Goal: Complete application form: Complete application form

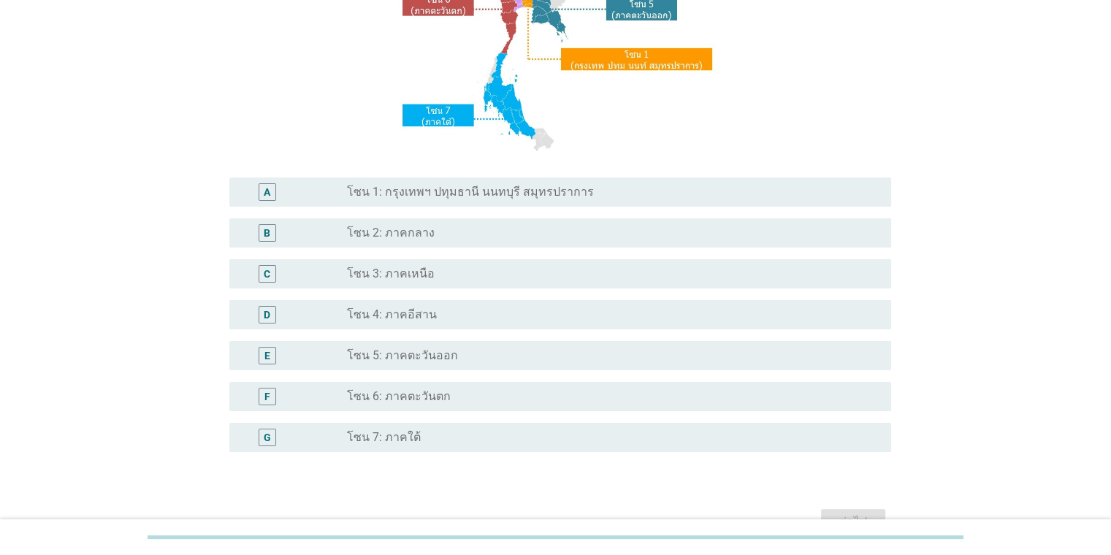
scroll to position [325, 0]
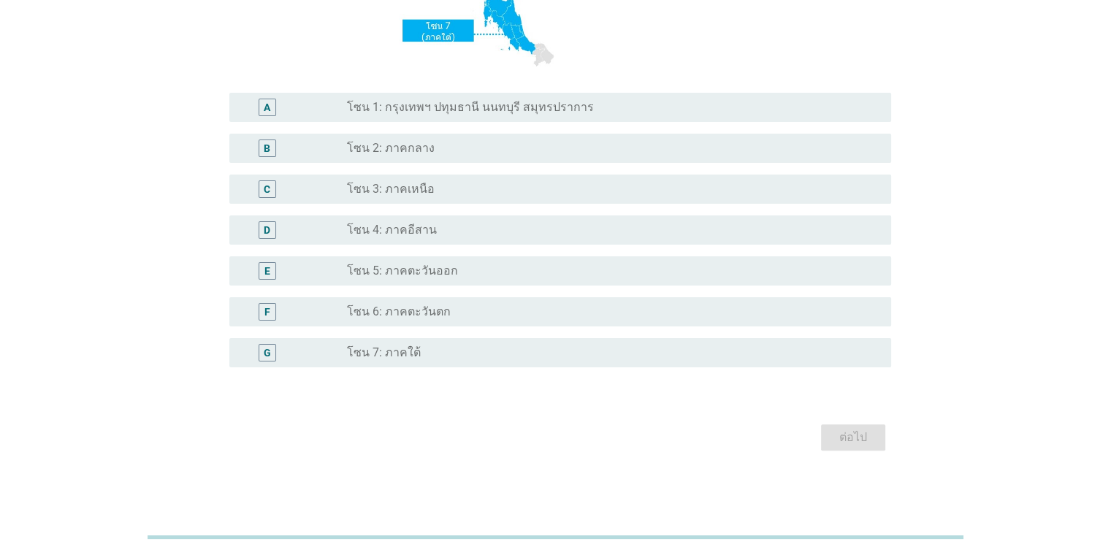
click at [421, 353] on div "radio_button_unchecked โซน 7: ภาคใต้" at bounding box center [607, 352] width 520 height 15
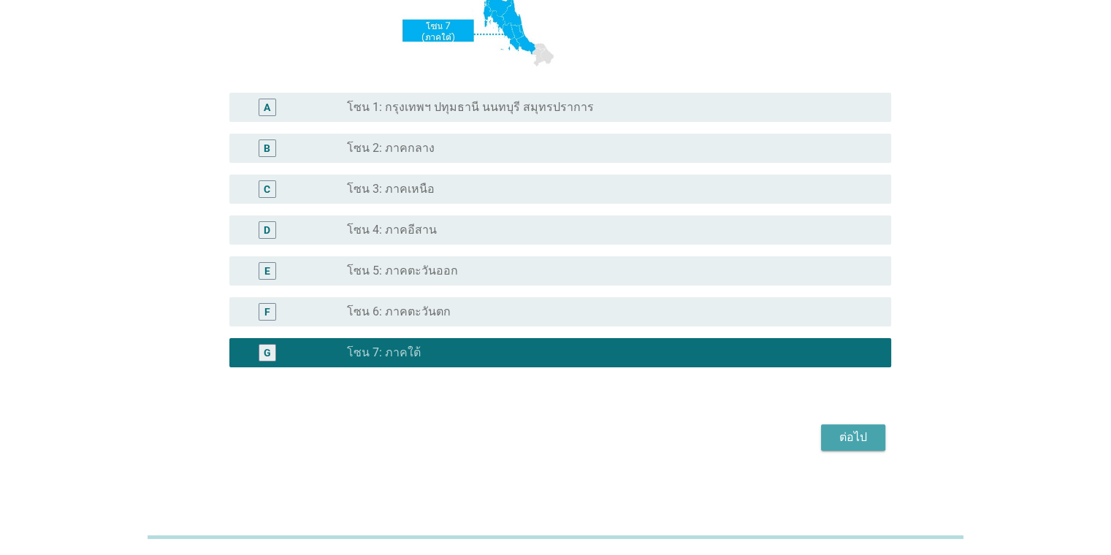
click at [719, 432] on div "ต่อไป" at bounding box center [853, 438] width 41 height 18
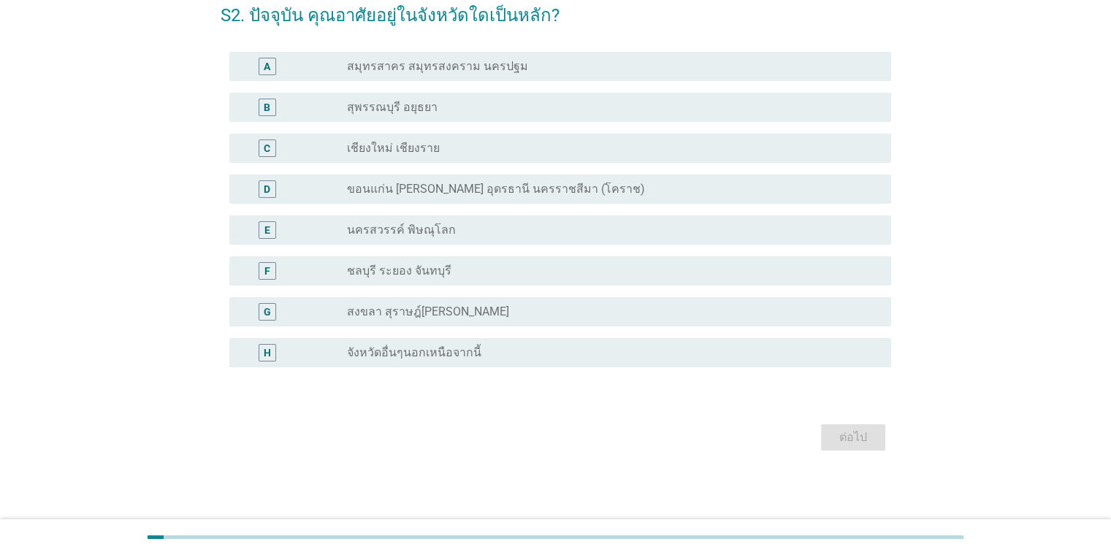
scroll to position [0, 0]
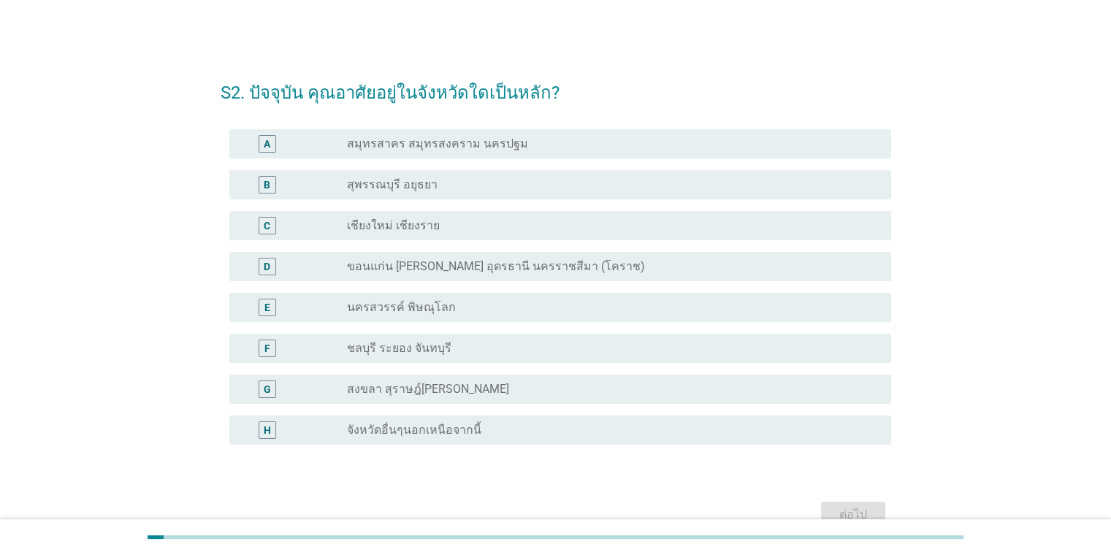
click at [441, 438] on div "radio_button_unchecked จังหวัดอื่นๆนอกเหนือจากนี้" at bounding box center [613, 430] width 532 height 18
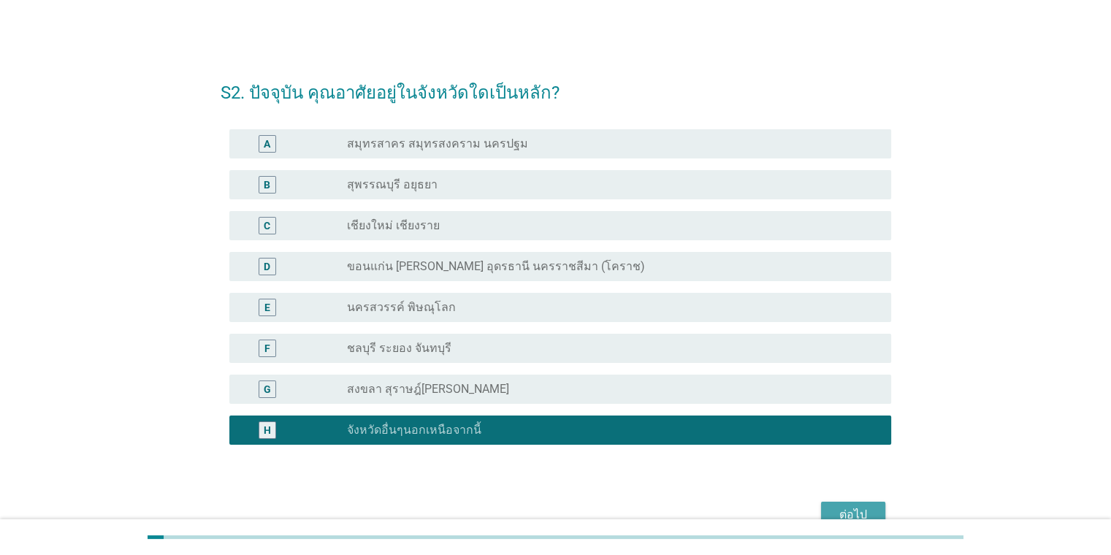
click at [719, 508] on div "ต่อไป" at bounding box center [853, 515] width 41 height 18
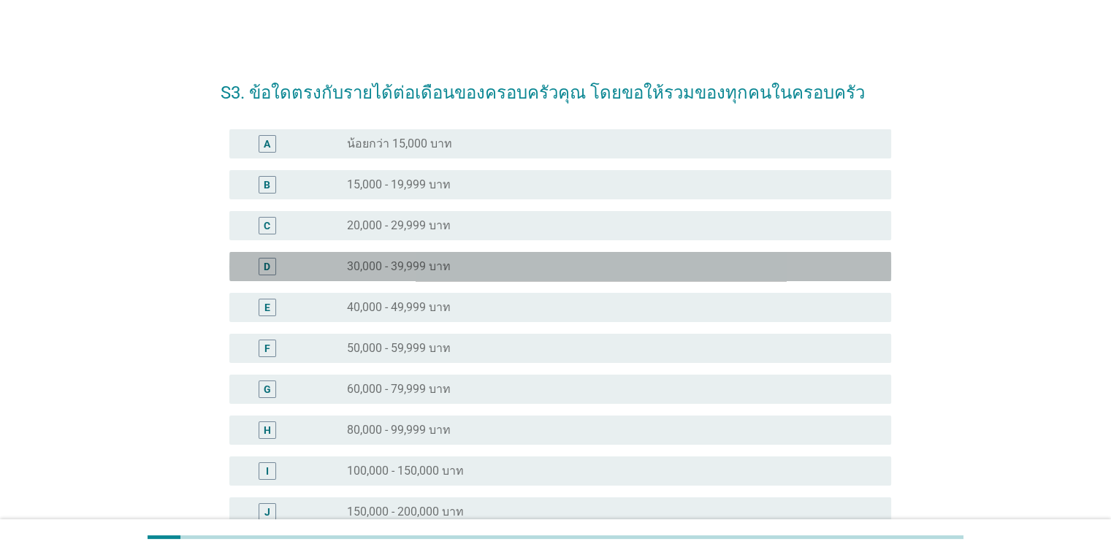
click at [462, 272] on div "radio_button_unchecked 30,000 - 39,999 บาท" at bounding box center [607, 266] width 520 height 15
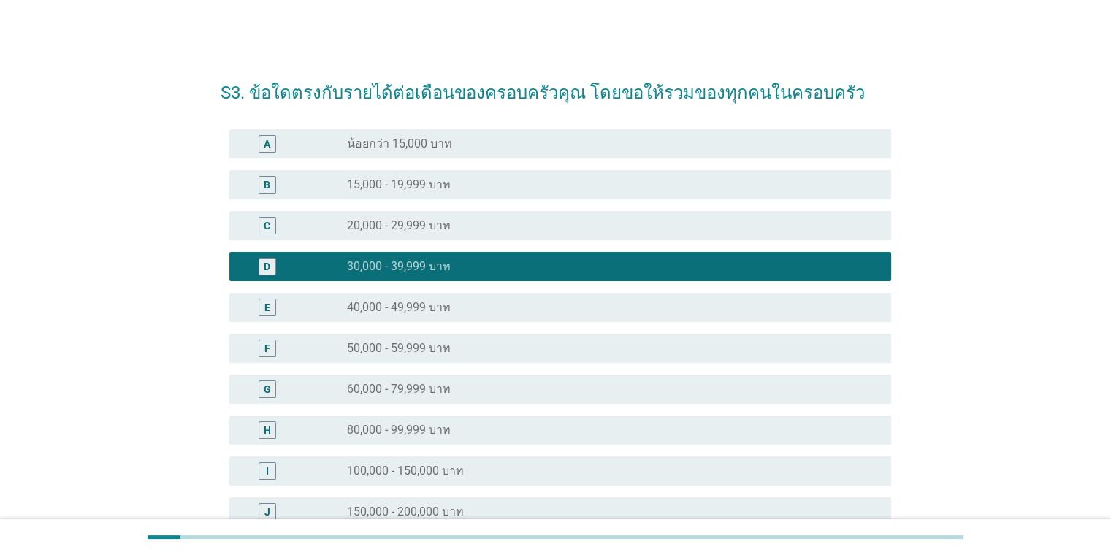
scroll to position [200, 0]
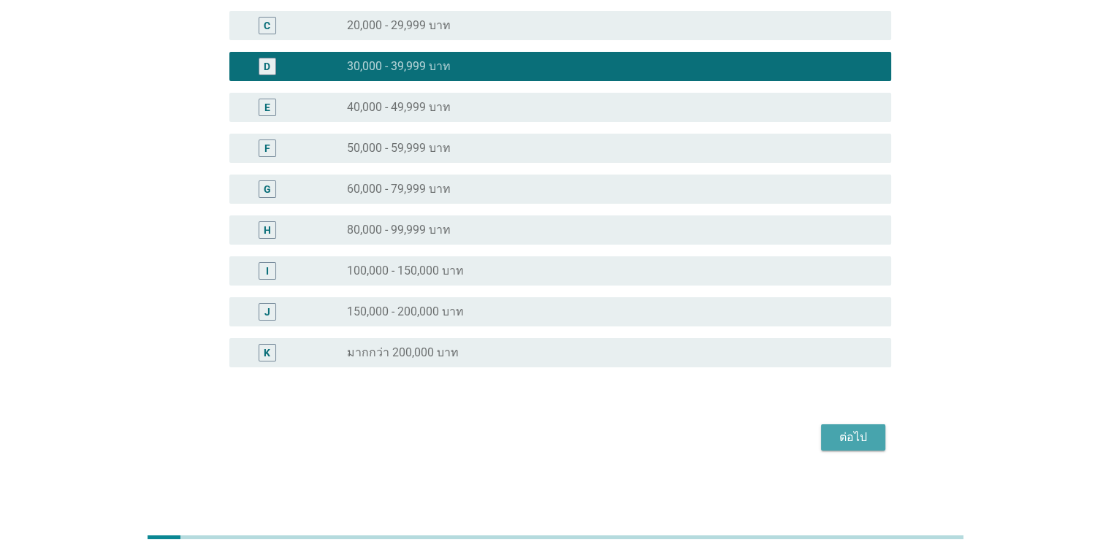
click at [719, 440] on div "ต่อไป" at bounding box center [853, 438] width 41 height 18
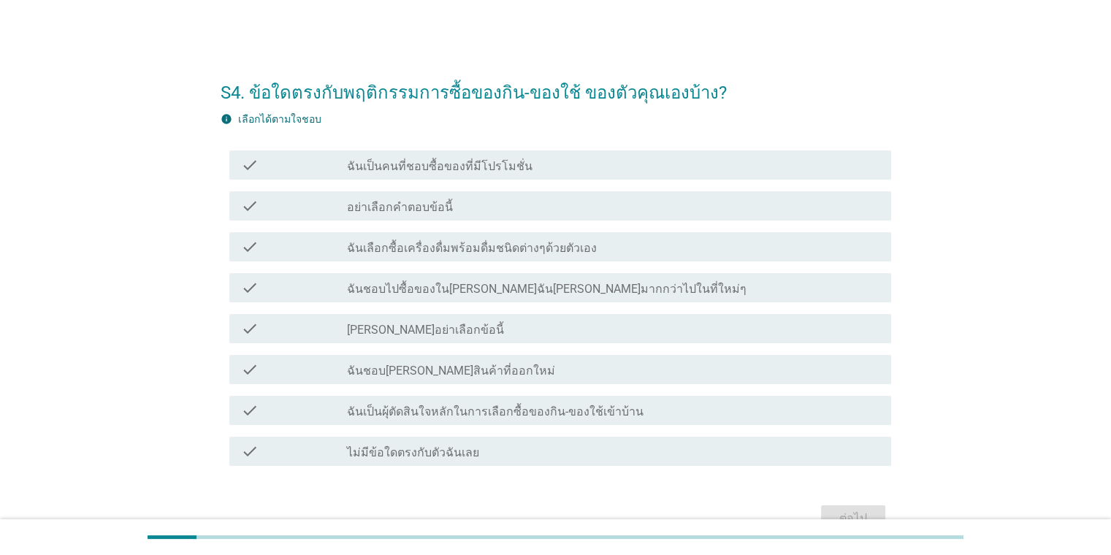
click at [398, 161] on label "ฉันเป็นคนที่ชอบซื้อของที่มีโปรโมชั่น" at bounding box center [440, 166] width 186 height 15
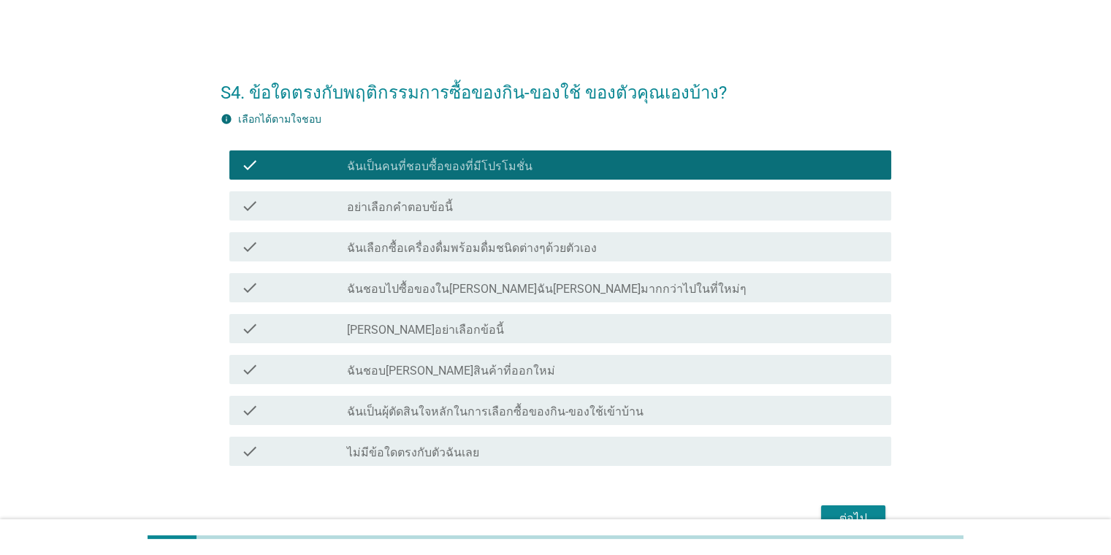
click at [454, 421] on div "check check_box_outline_blank ฉันเป็นผุ้ตัดสินใจหลักในการเลือกซื้อของกิน-ของใช้…" at bounding box center [560, 410] width 662 height 29
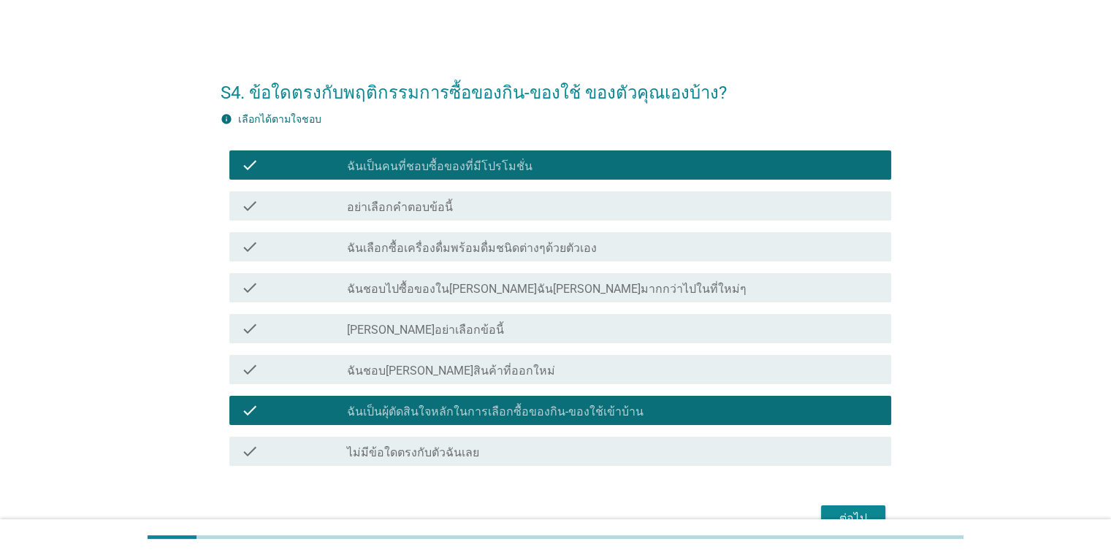
click at [424, 292] on label "ฉันชอบไปซื้อของใน[PERSON_NAME]ฉัน[PERSON_NAME]มากกว่าไปในที่ใหม่ๆ" at bounding box center [546, 289] width 399 height 15
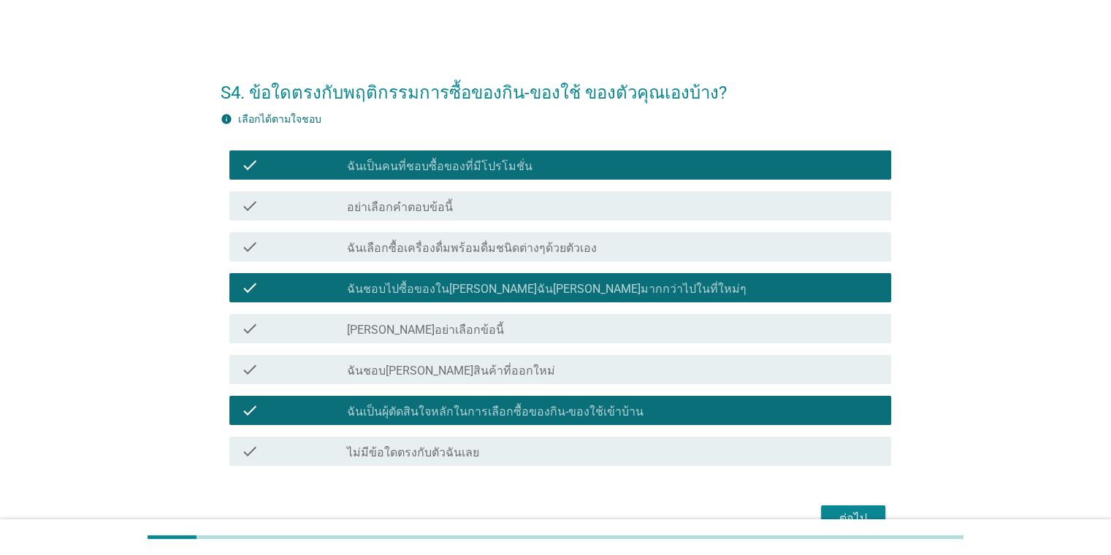
click at [719, 510] on div "ต่อไป" at bounding box center [853, 519] width 41 height 18
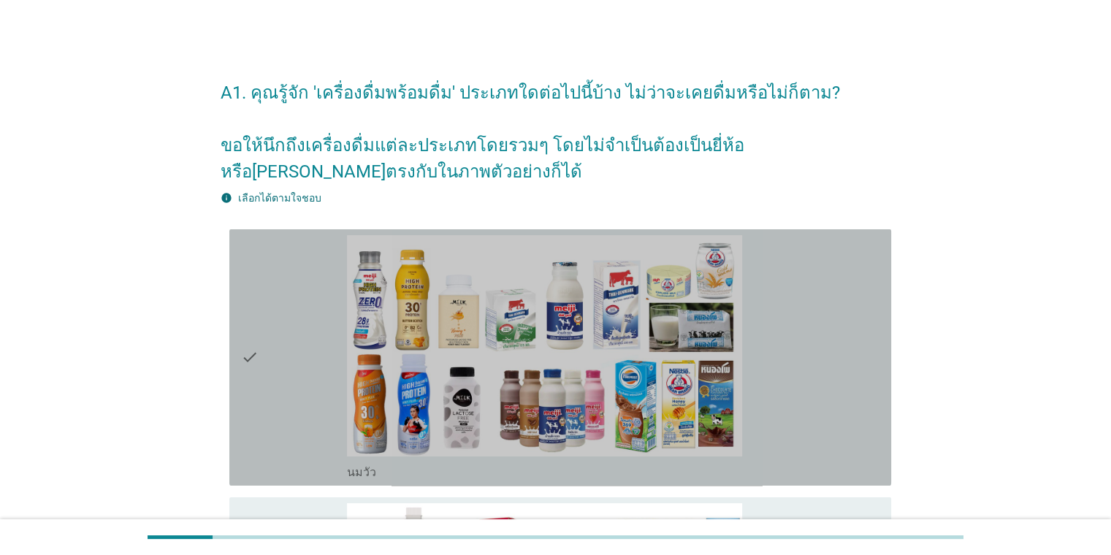
click at [263, 301] on div "check" at bounding box center [294, 357] width 107 height 245
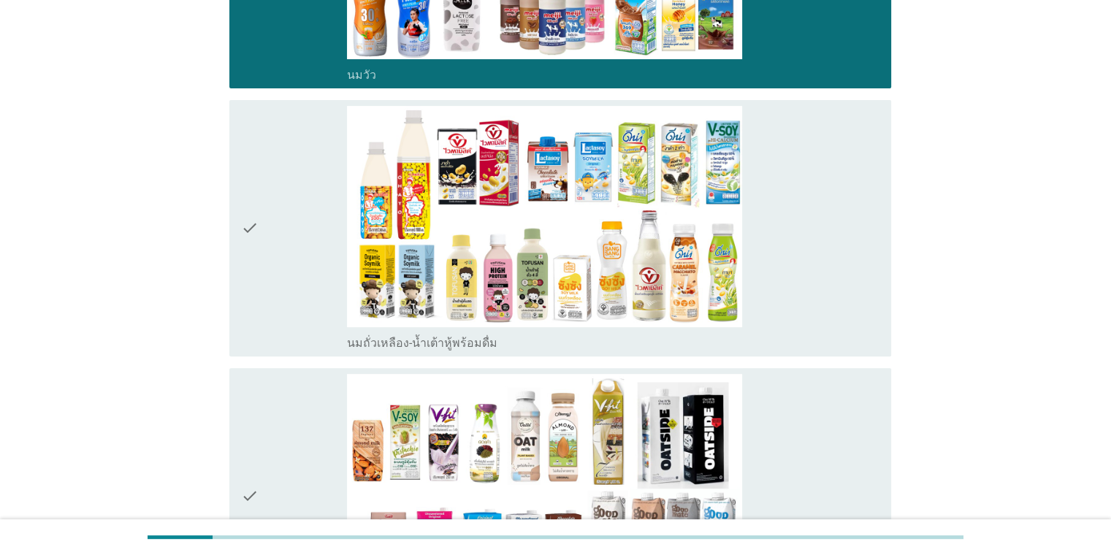
scroll to position [407, 0]
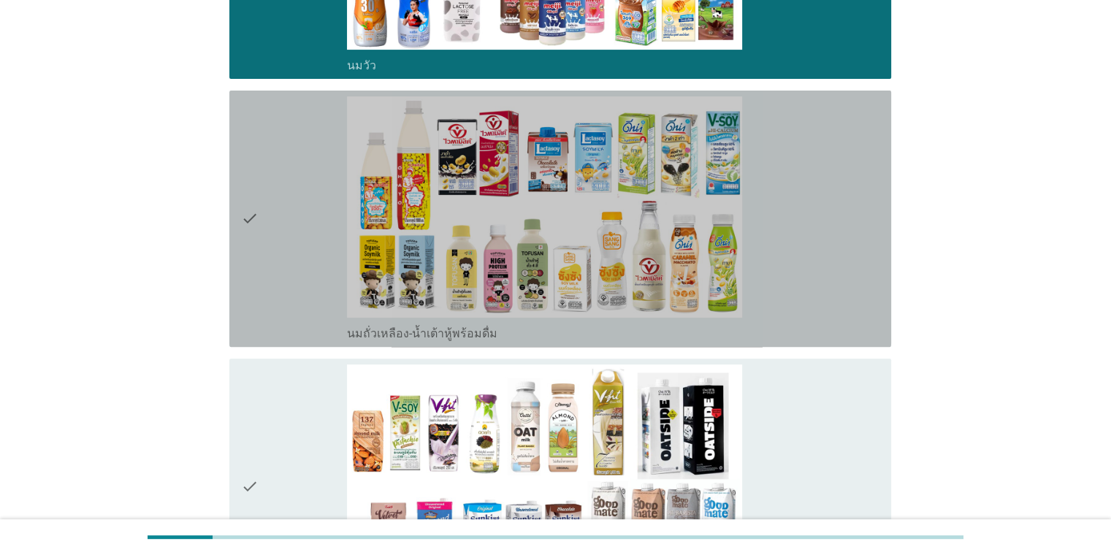
drag, startPoint x: 822, startPoint y: 213, endPoint x: 832, endPoint y: 272, distance: 59.3
click at [719, 214] on div "check_box_outline_blank นมถั่วเหลือง-น้ำเต้าหู้พร้อมดื่ม" at bounding box center [613, 218] width 532 height 245
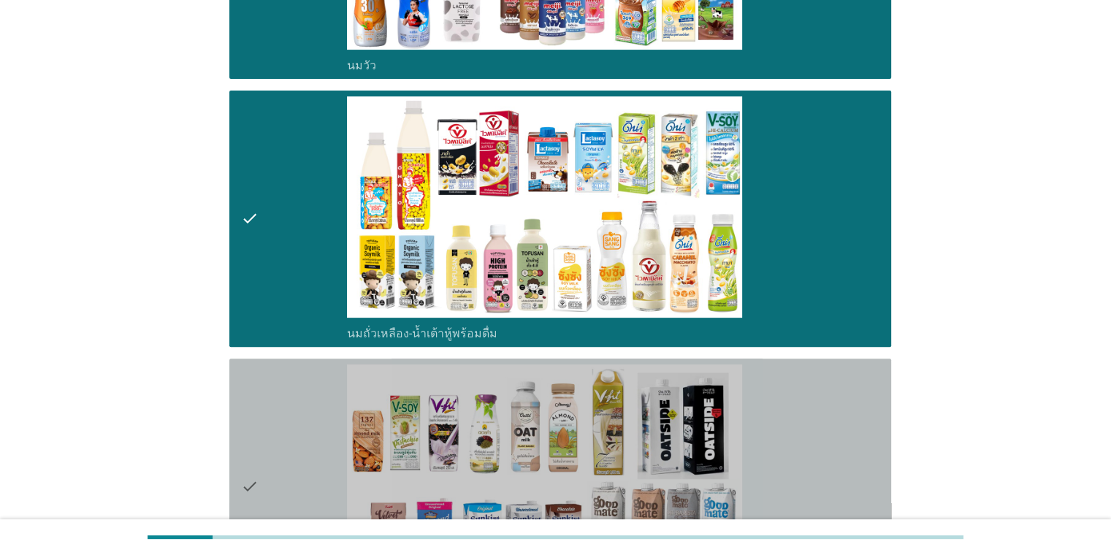
click at [719, 408] on div "check_box_outline_blank นมถั่วชนิดอื่นๆหรือนมธัญพืช [PERSON_NAME] นมโอ๊ต อัลมอน…" at bounding box center [613, 486] width 532 height 245
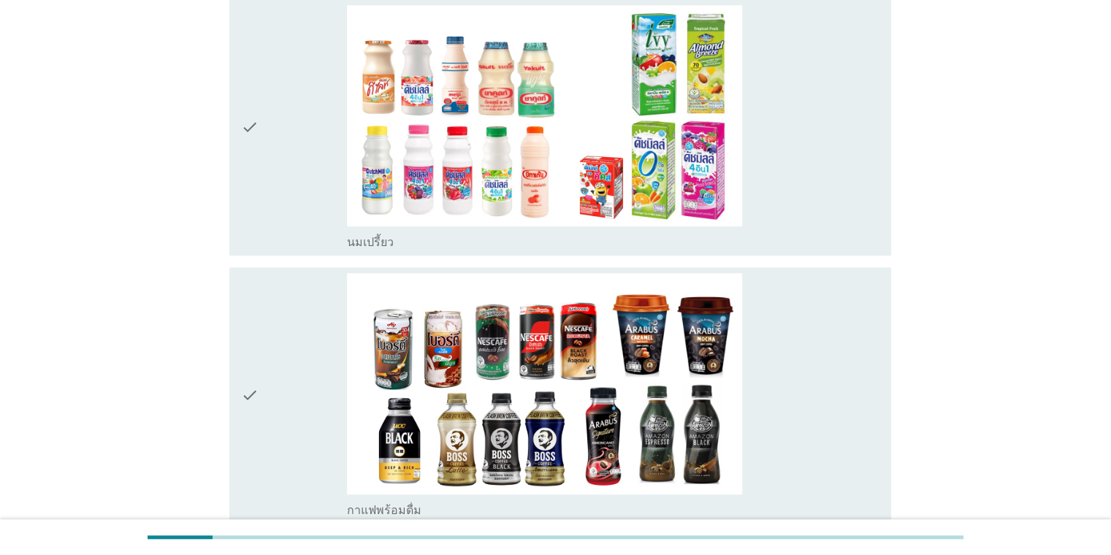
scroll to position [1053, 0]
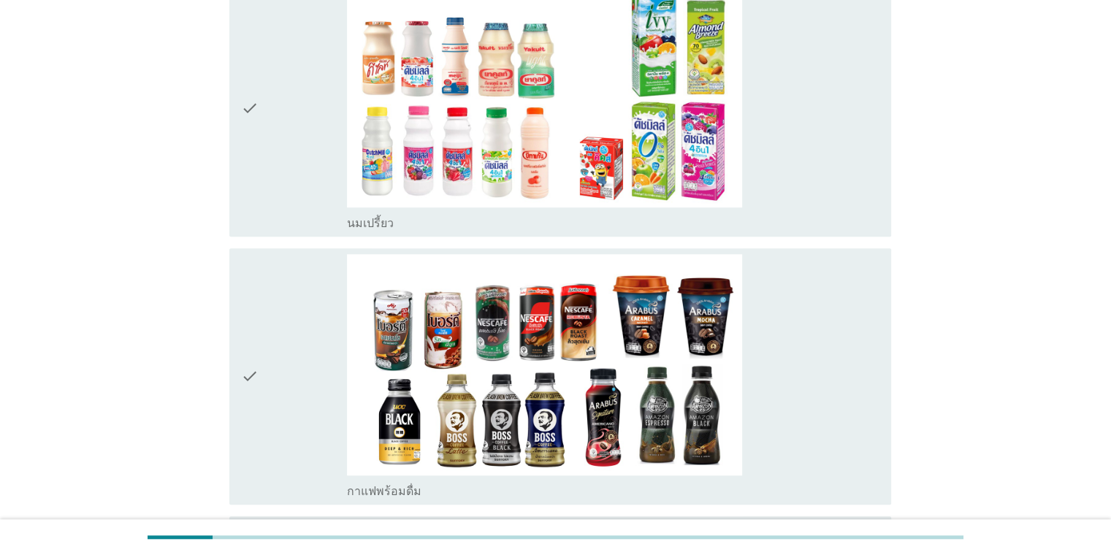
click at [719, 130] on div "check_box_outline_blank นมเปรี้ยว" at bounding box center [613, 108] width 532 height 245
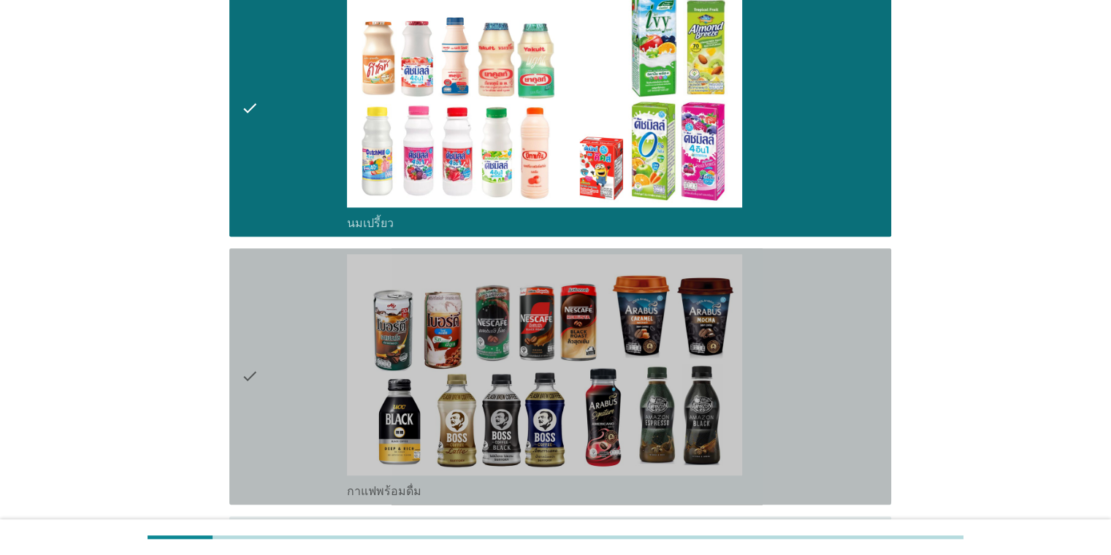
click at [719, 348] on div "check_box_outline_blank กาแฟพร้อมดื่ม" at bounding box center [613, 376] width 532 height 245
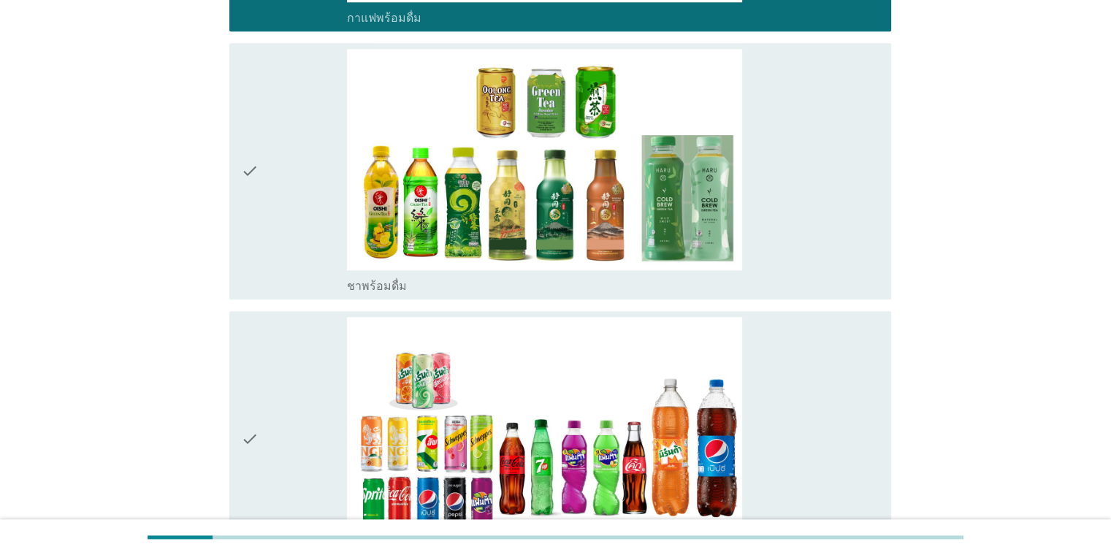
scroll to position [1587, 0]
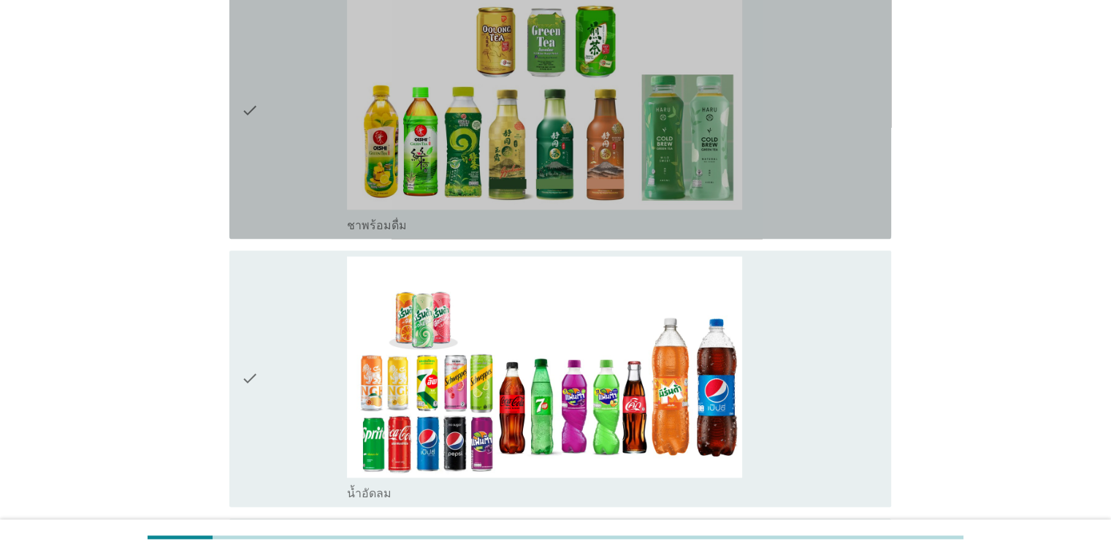
drag, startPoint x: 808, startPoint y: 123, endPoint x: 820, endPoint y: 275, distance: 153.1
click at [719, 123] on div "check_box_outline_blank ชาพร้อมดื่ม" at bounding box center [613, 110] width 532 height 245
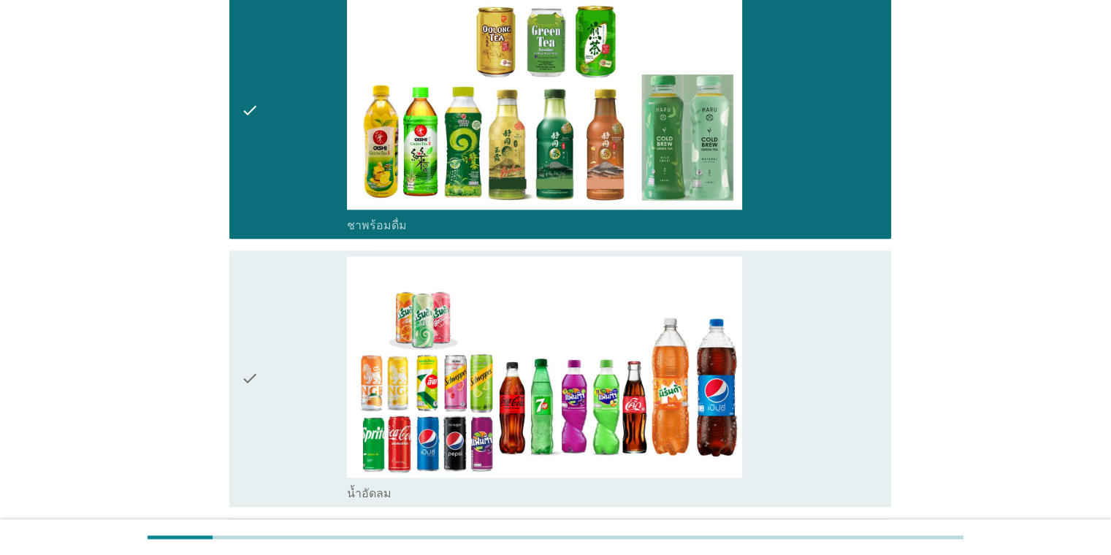
click at [719, 301] on div "check_box_outline_blank น้ำอัดลม" at bounding box center [613, 378] width 532 height 245
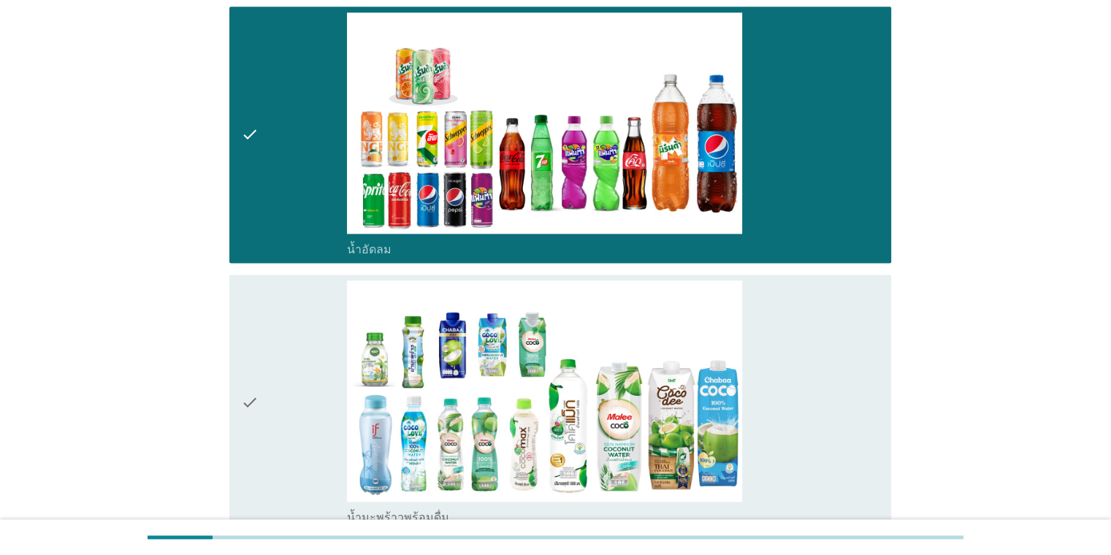
scroll to position [1840, 0]
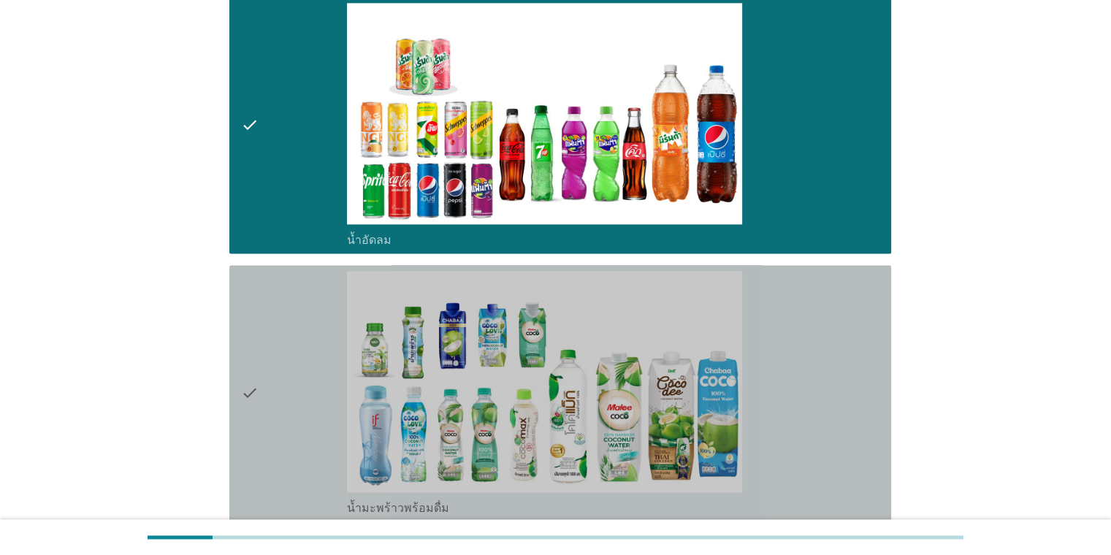
click at [719, 348] on div "check_box_outline_blank น้ำมะพร้าวพร้อมดื่ม" at bounding box center [613, 393] width 532 height 245
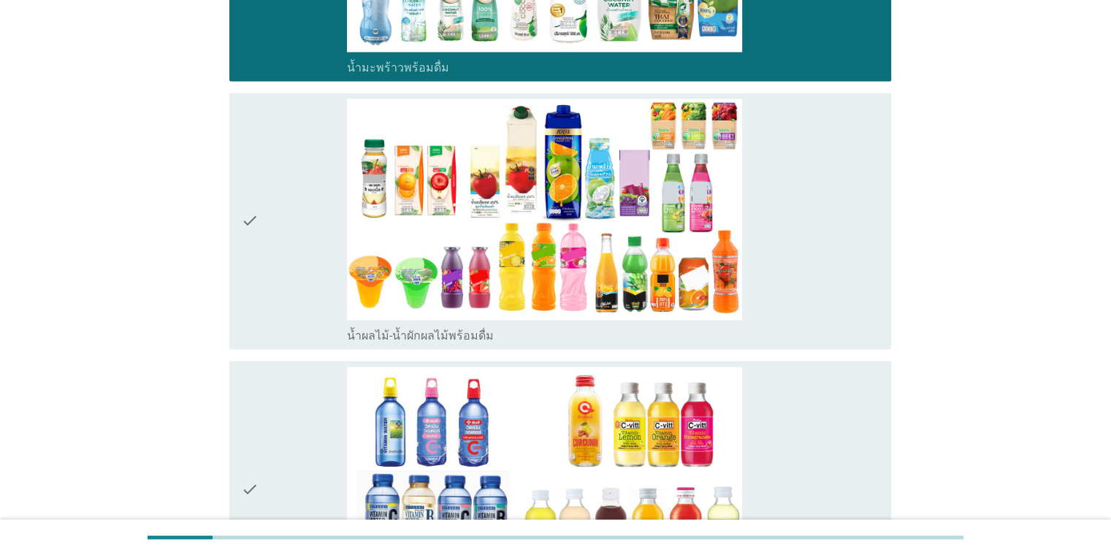
scroll to position [2309, 0]
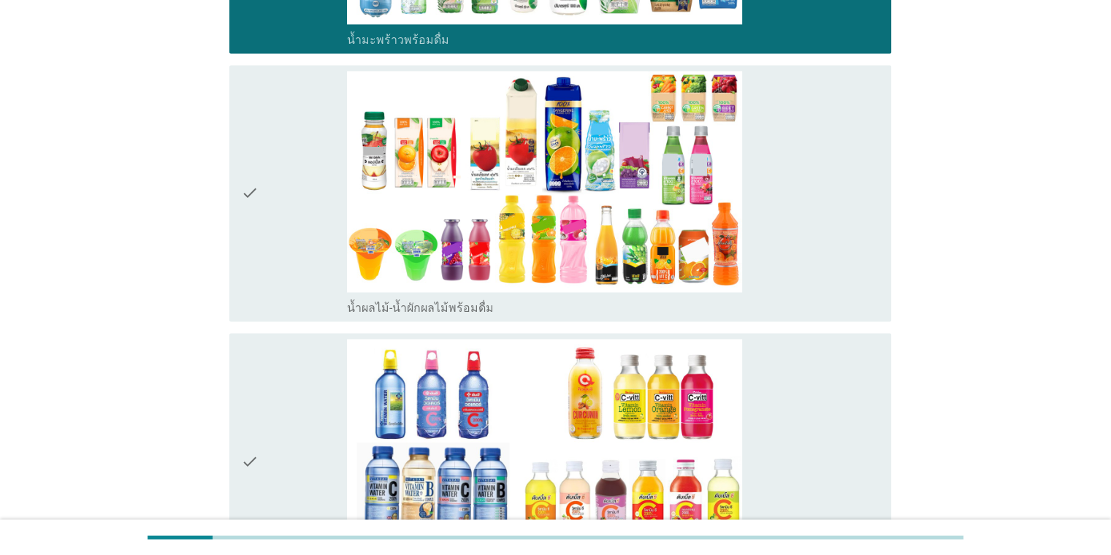
drag, startPoint x: 833, startPoint y: 242, endPoint x: 841, endPoint y: 339, distance: 96.8
click at [719, 243] on div "check_box_outline_blank น้ำผลไม้-น้ำผักผลไม้พร้อมดื่ม" at bounding box center [613, 193] width 532 height 245
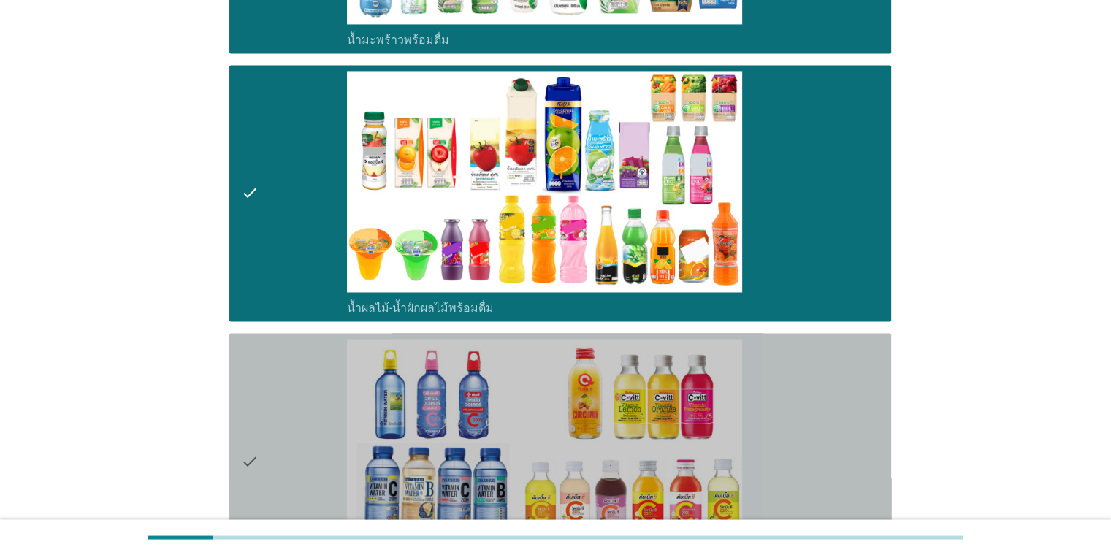
click at [719, 372] on div "check_box_outline_blank น้ำวิตามิน-เครื่องดื่มวิตามิน" at bounding box center [613, 461] width 532 height 245
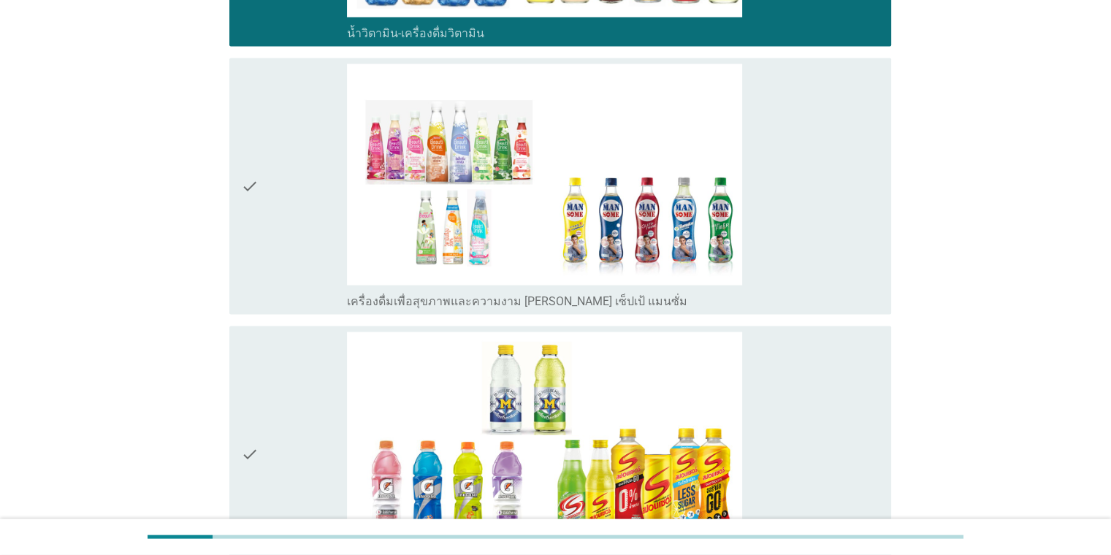
scroll to position [2875, 0]
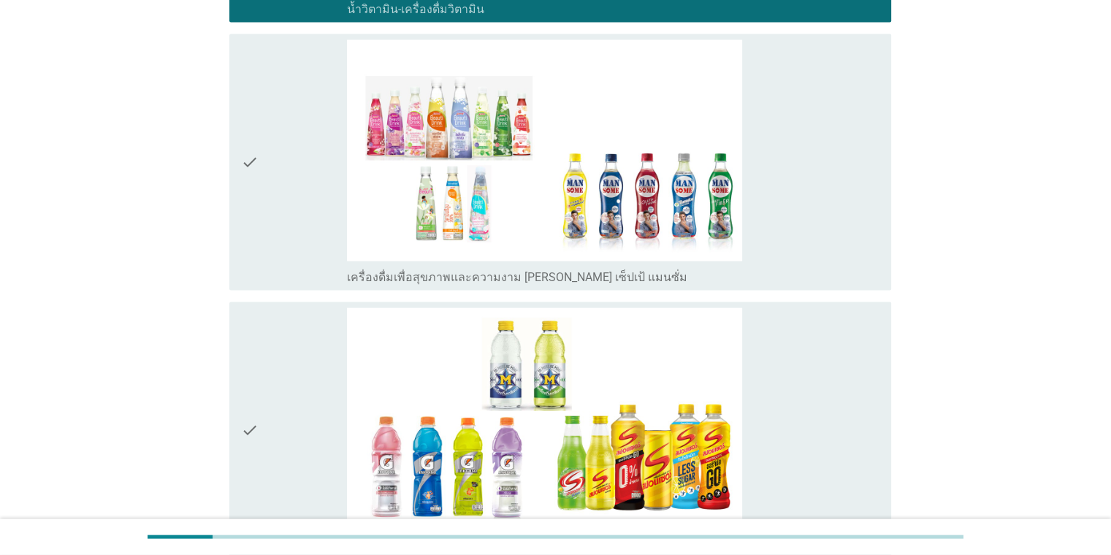
click at [719, 228] on div "check_box_outline_blank เครื่องดื่มเพื่อสุขภาพและความงาม [PERSON_NAME] เซ็ปเป้ …" at bounding box center [613, 162] width 532 height 245
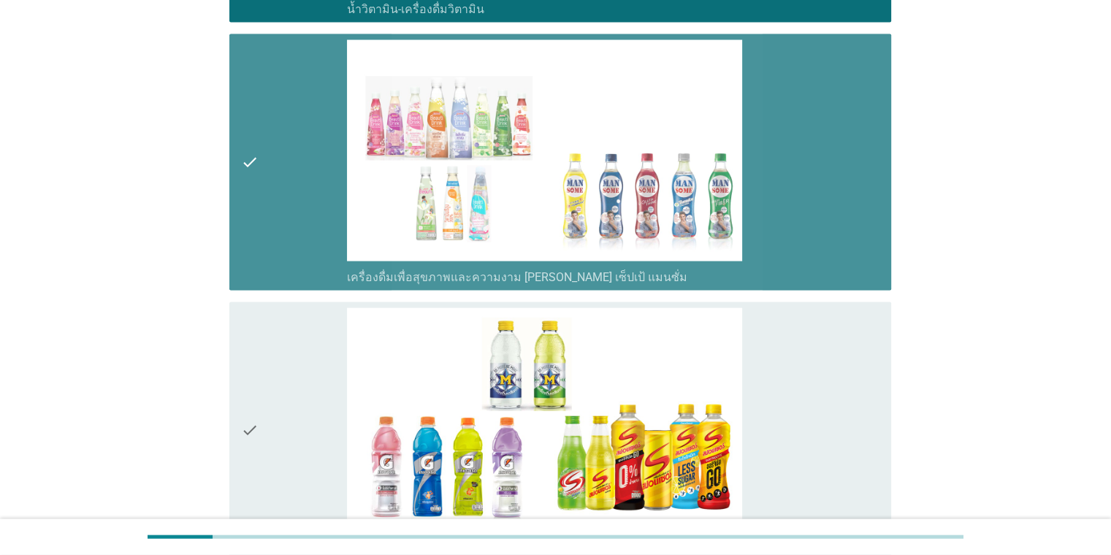
click at [719, 328] on div "check_box_outline_blank เครื่องดื่มเกลือแร่" at bounding box center [613, 430] width 532 height 245
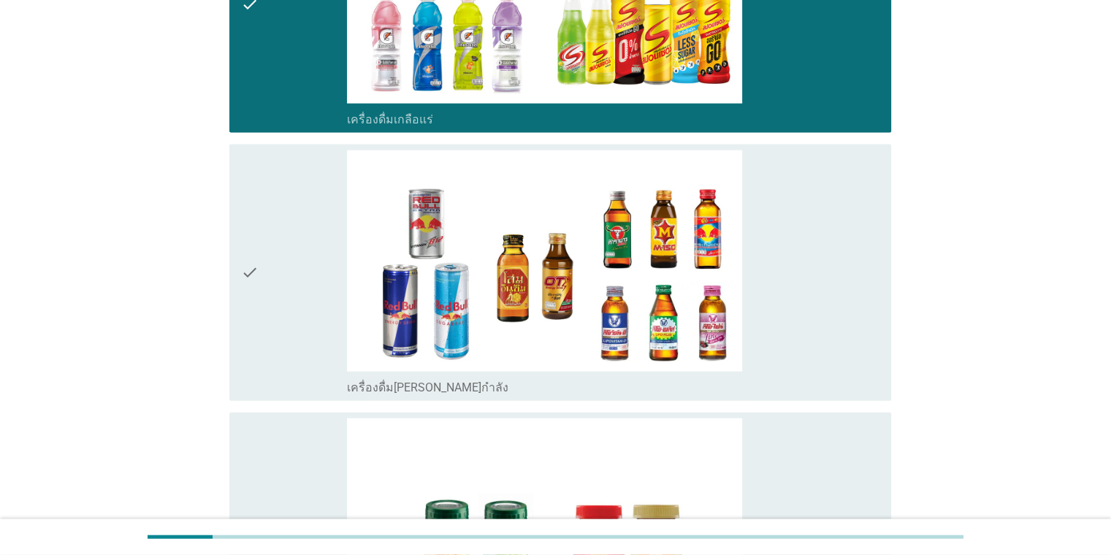
scroll to position [3311, 0]
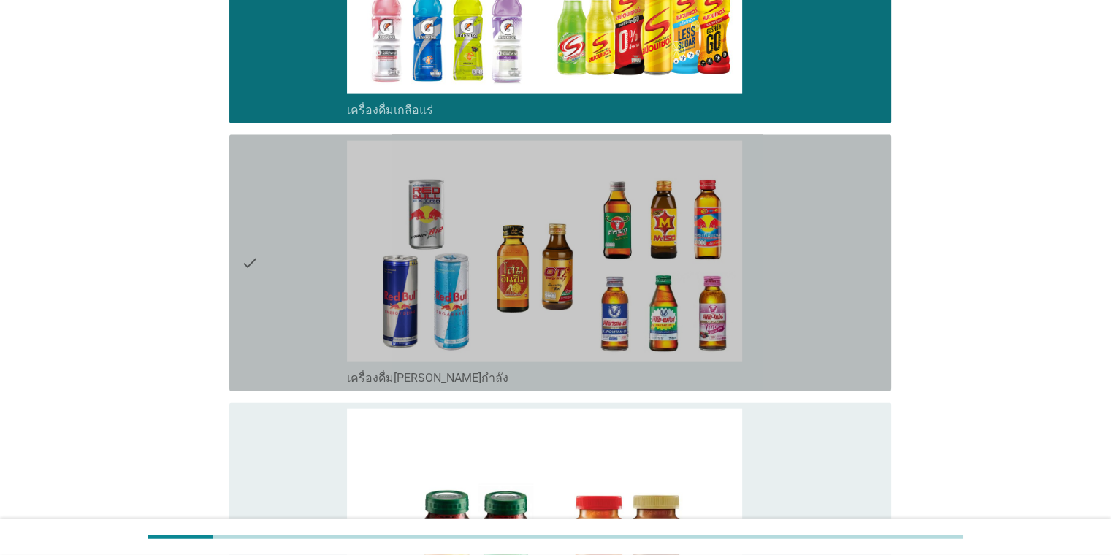
drag, startPoint x: 874, startPoint y: 280, endPoint x: 886, endPoint y: 362, distance: 82.6
click at [719, 316] on div "check_box_outline_blank เครื่องดื่ม[PERSON_NAME]กำลัง" at bounding box center [613, 263] width 532 height 245
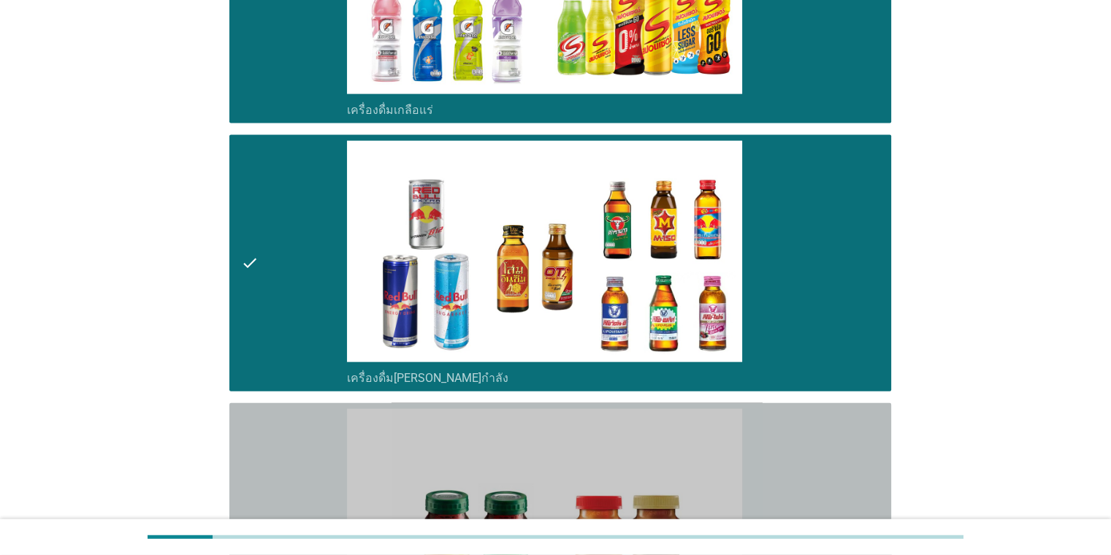
click at [719, 453] on div "check_box_outline_blank ซุปไก่สกัด-[PERSON_NAME]สำเร็จรูป" at bounding box center [613, 531] width 532 height 245
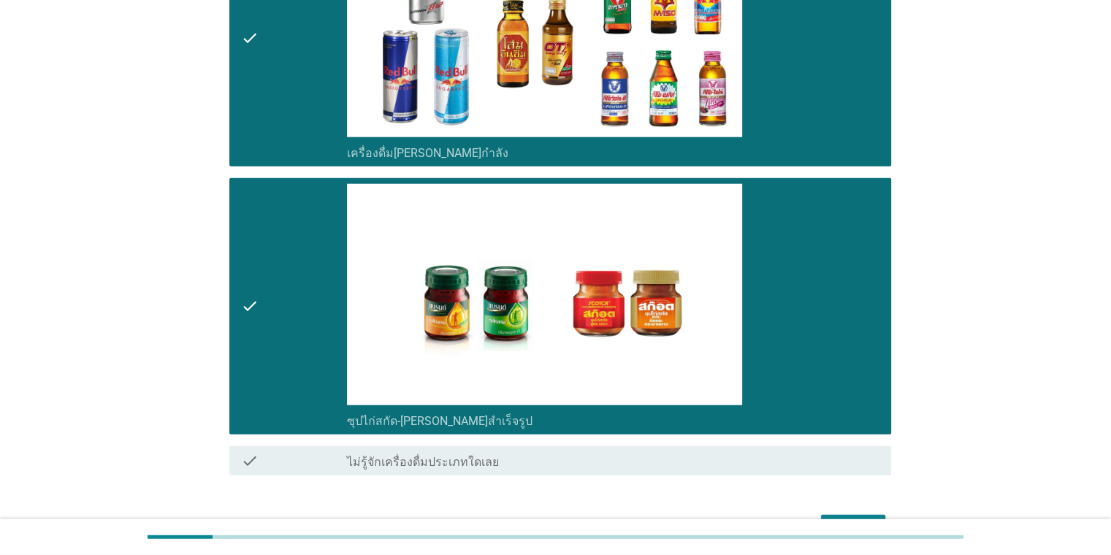
scroll to position [3620, 0]
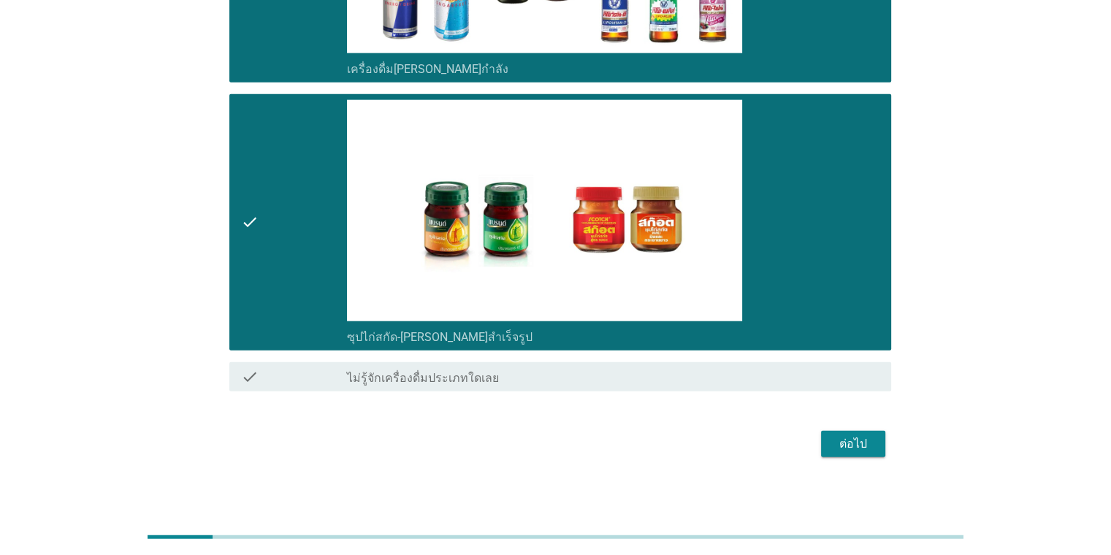
click at [719, 435] on div "ต่อไป" at bounding box center [853, 444] width 41 height 18
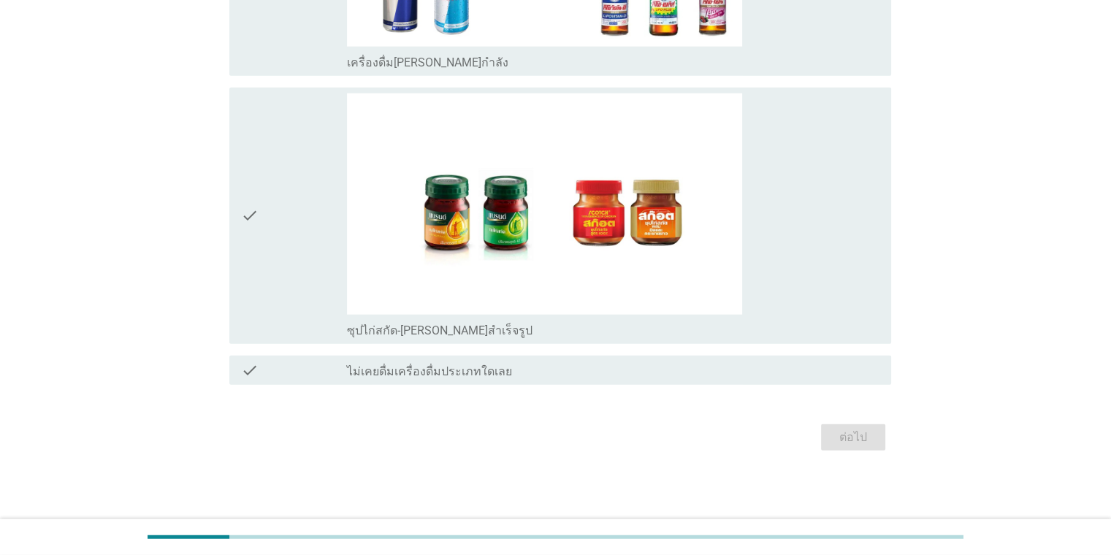
scroll to position [0, 0]
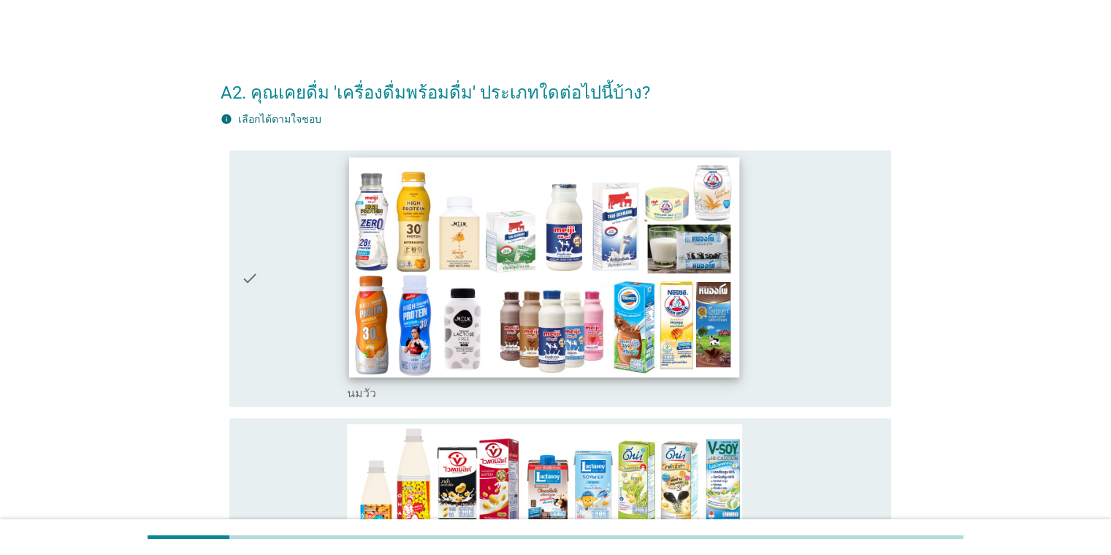
click at [354, 277] on img at bounding box center [544, 267] width 391 height 220
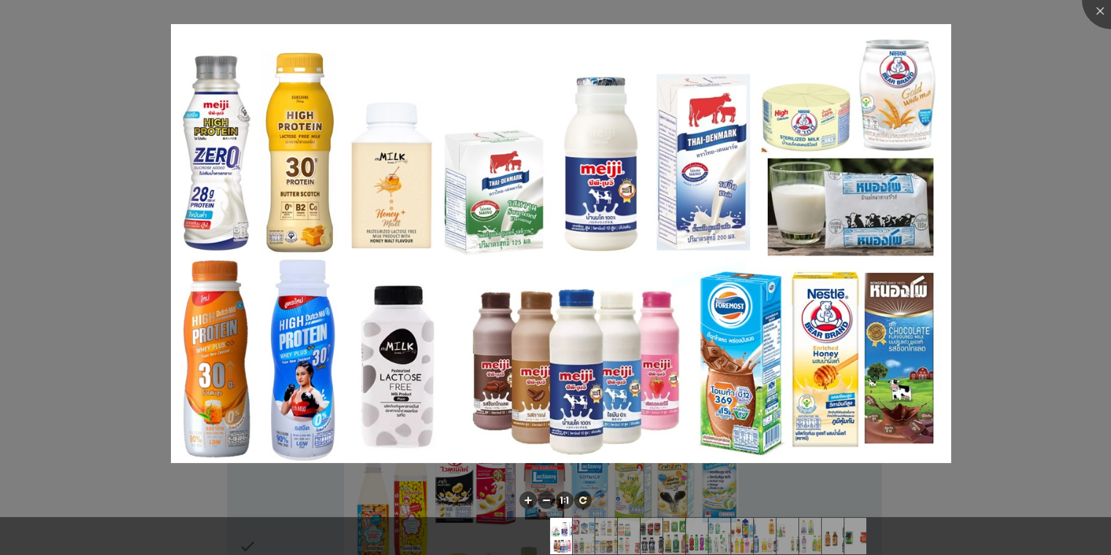
click at [407, 450] on div at bounding box center [555, 277] width 1111 height 555
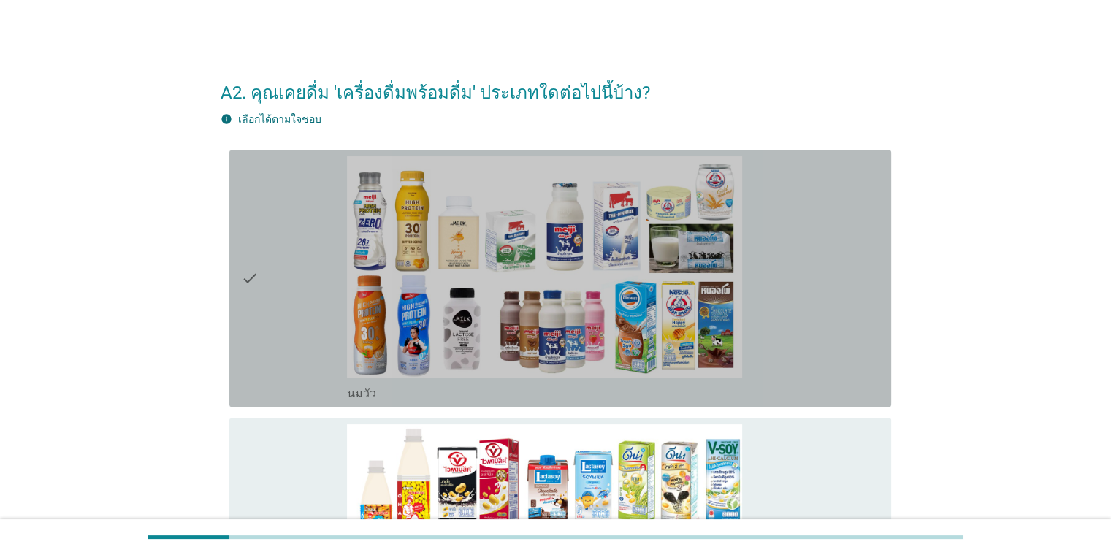
click at [719, 276] on div "check_box_outline_blank [PERSON_NAME]" at bounding box center [613, 278] width 532 height 245
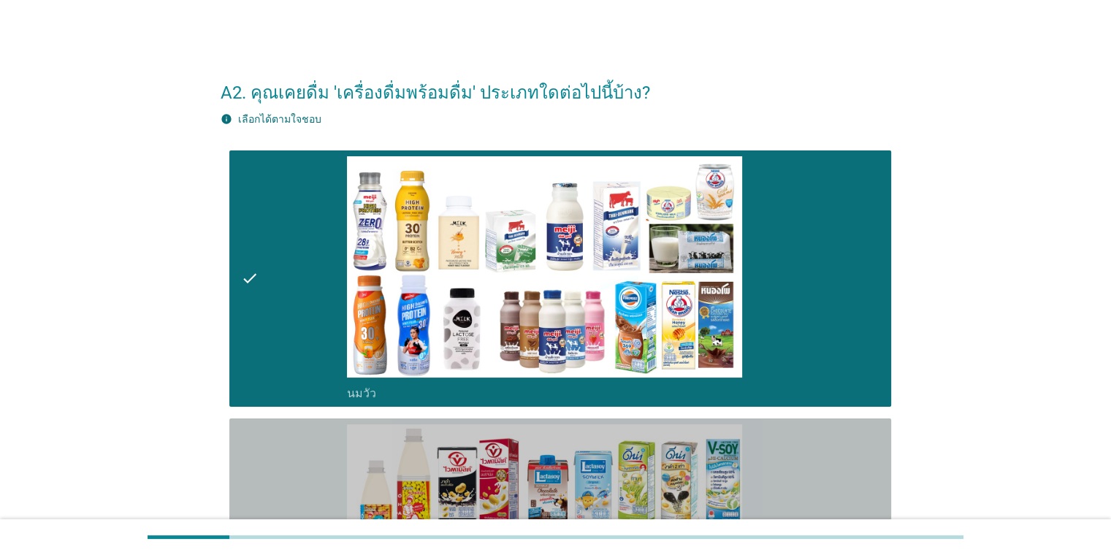
click at [719, 446] on div "check_box_outline_blank นมถั่วเหลือง-น้ำเต้าหู้พร้อมดื่ม" at bounding box center [613, 546] width 532 height 245
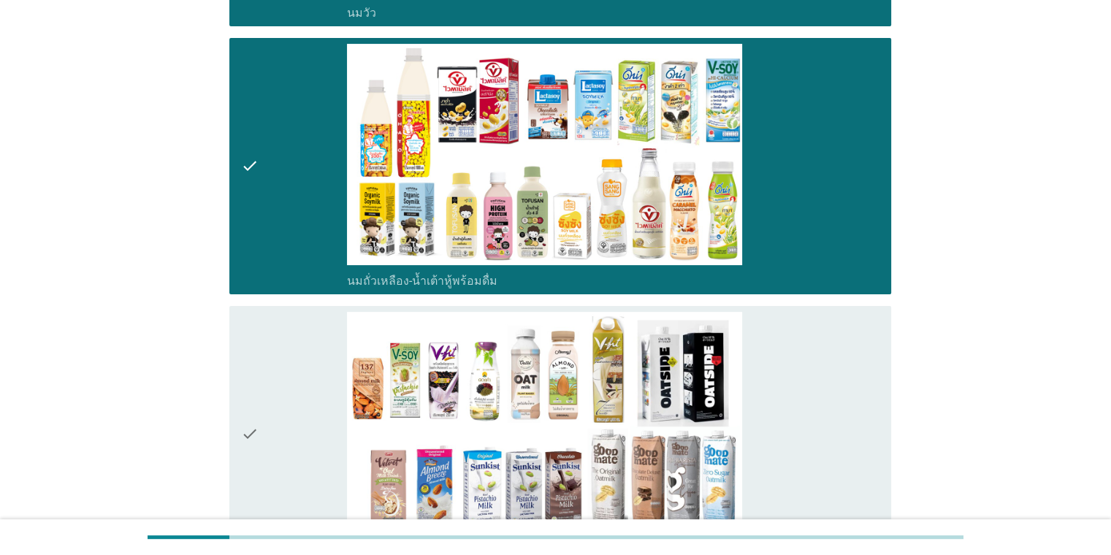
scroll to position [404, 0]
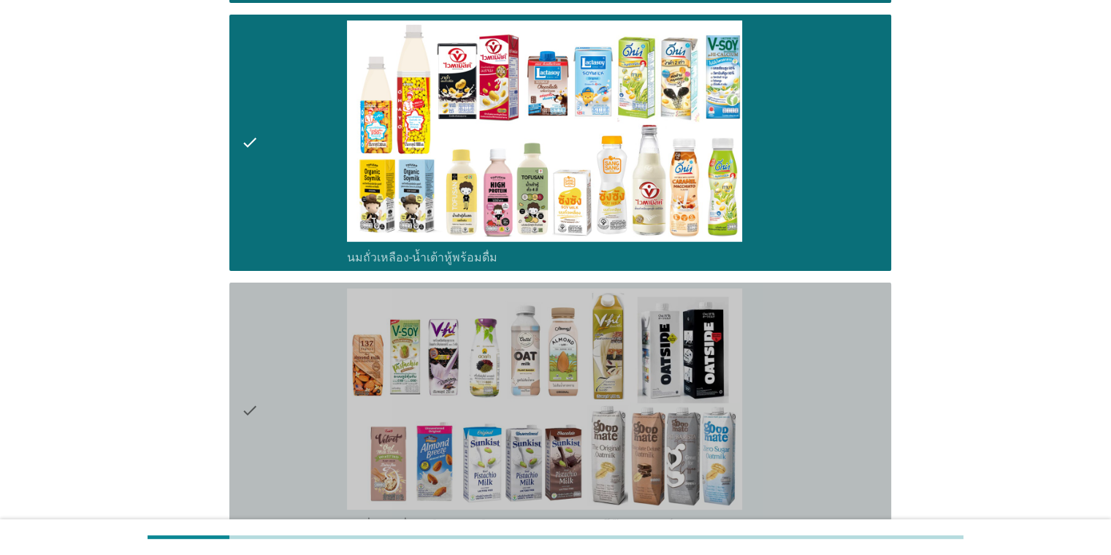
click at [719, 379] on div "check_box_outline_blank นมถั่วชนิดอื่นๆหรือนมธัญพืช [PERSON_NAME] นมโอ๊ต อัลมอน…" at bounding box center [613, 410] width 532 height 245
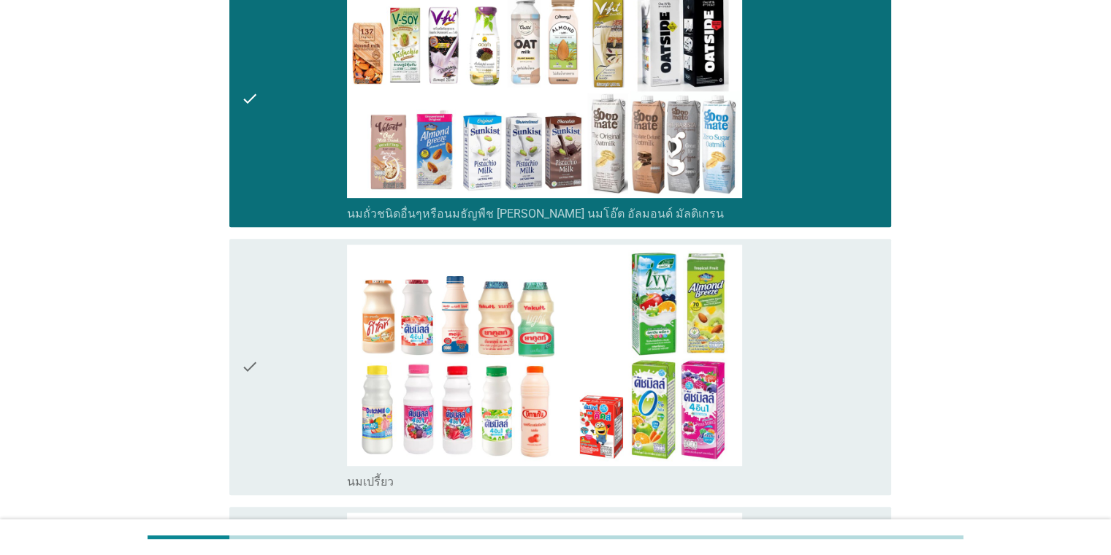
scroll to position [946, 0]
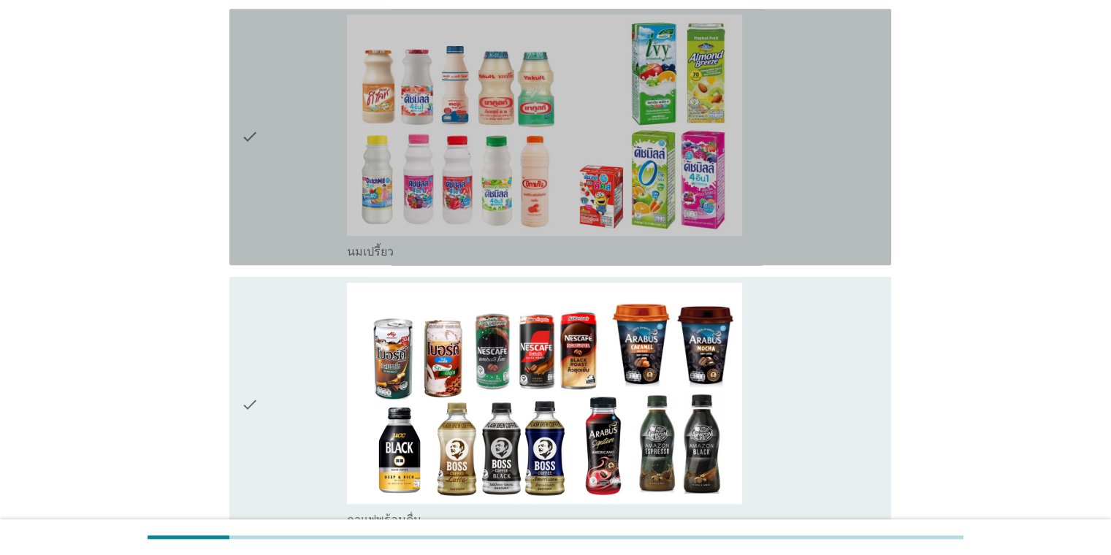
click at [719, 117] on div "check_box_outline_blank นมเปรี้ยว" at bounding box center [613, 137] width 532 height 245
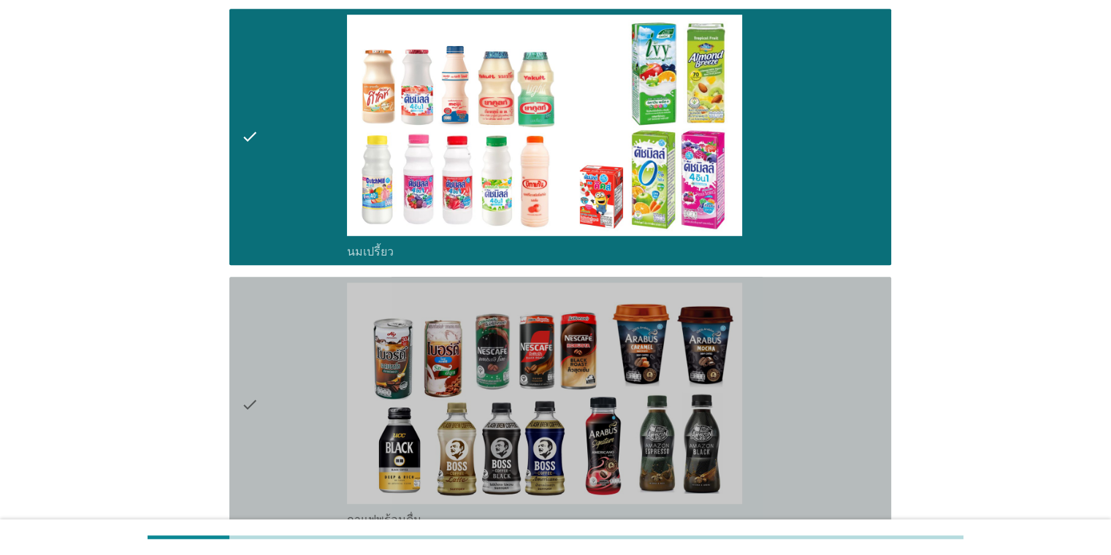
click at [719, 311] on div "check_box_outline_blank กาแฟพร้อมดื่ม" at bounding box center [613, 405] width 532 height 245
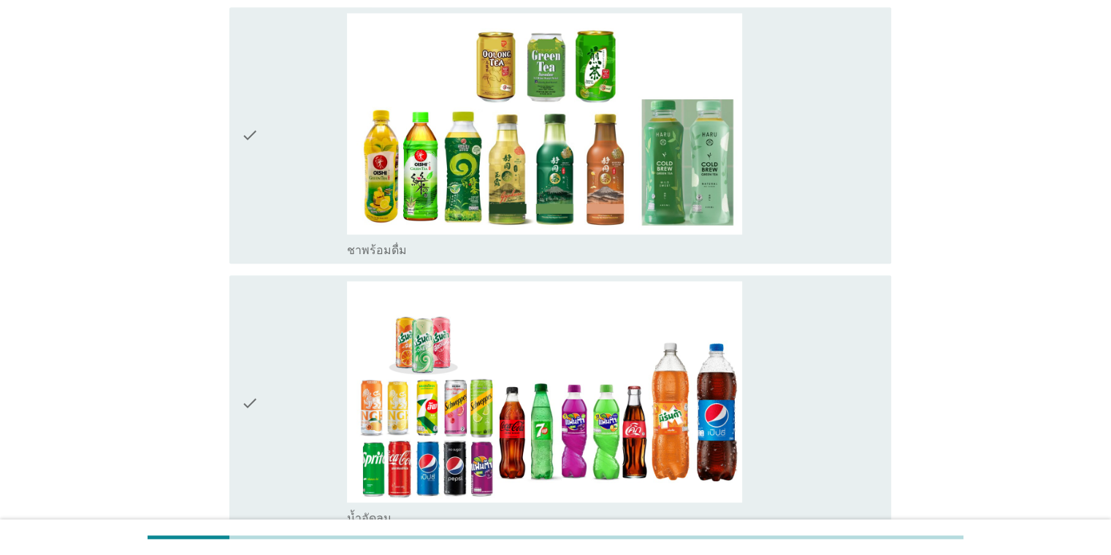
scroll to position [1488, 0]
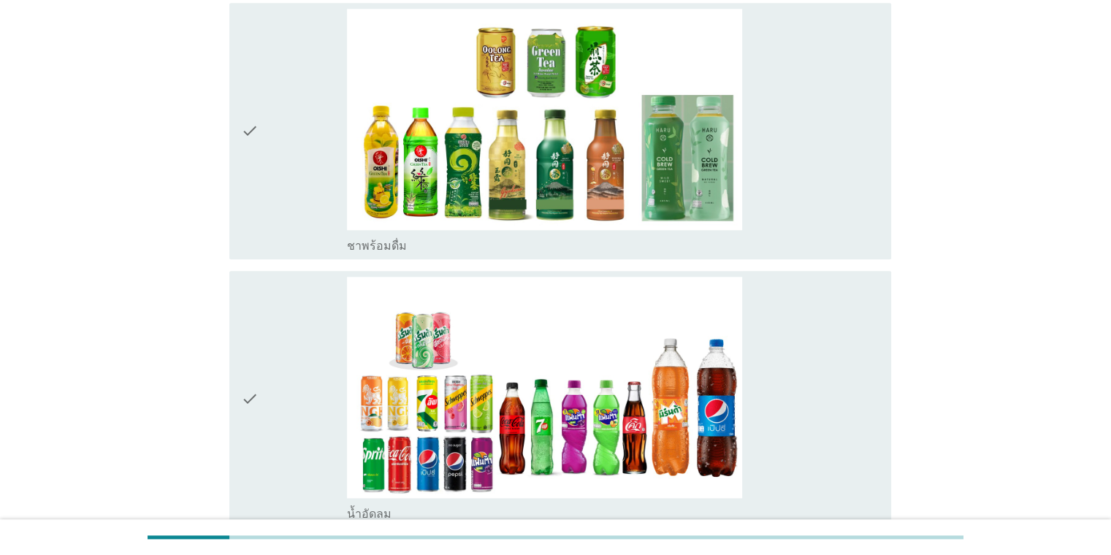
click at [719, 244] on div "check_box_outline_blank ชาพร้อมดื่ม" at bounding box center [613, 245] width 532 height 18
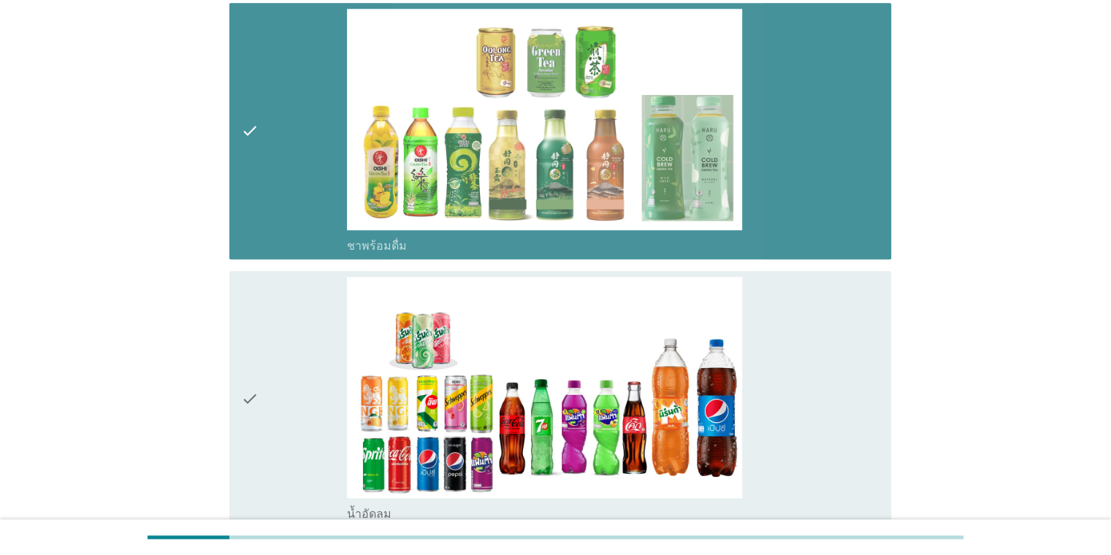
click at [719, 304] on div "check_box_outline_blank น้ำอัดลม" at bounding box center [613, 399] width 532 height 245
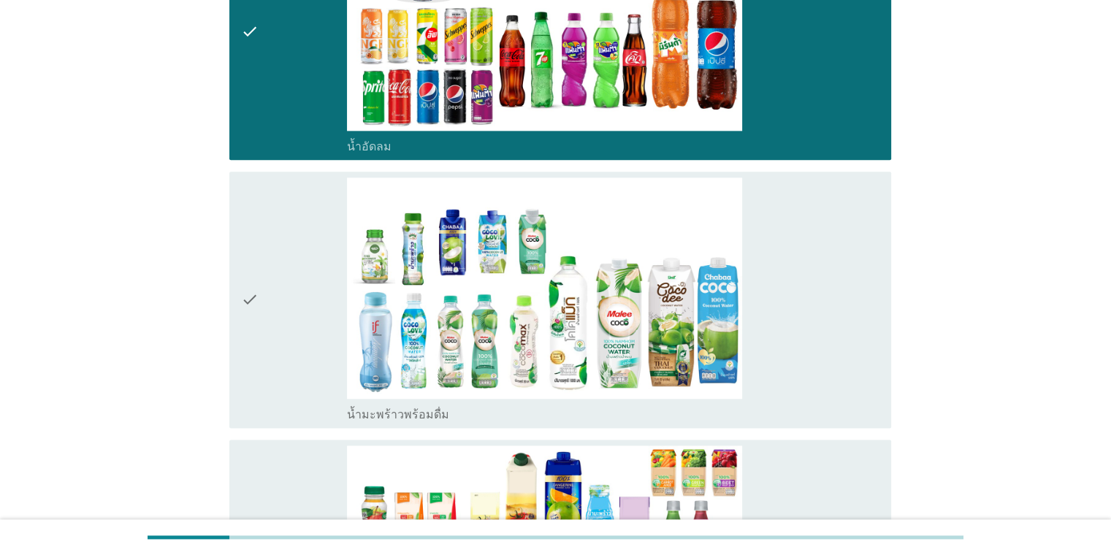
scroll to position [1929, 0]
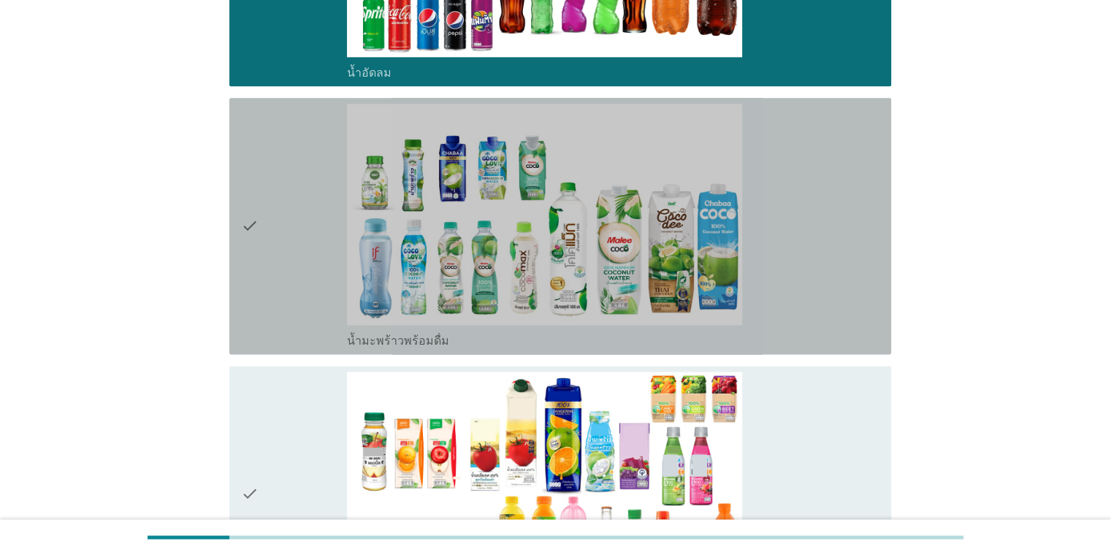
click at [719, 254] on div "check_box_outline_blank น้ำมะพร้าวพร้อมดื่ม" at bounding box center [613, 226] width 532 height 245
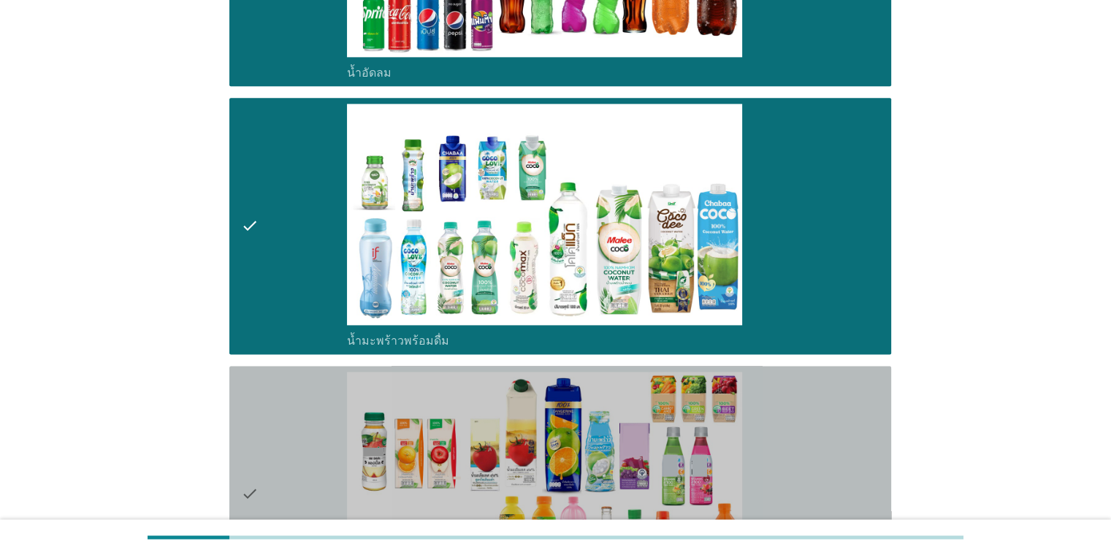
click at [719, 405] on div "check_box_outline_blank น้ำผลไม้-น้ำผักผลไม้พร้อมดื่ม" at bounding box center [613, 494] width 532 height 245
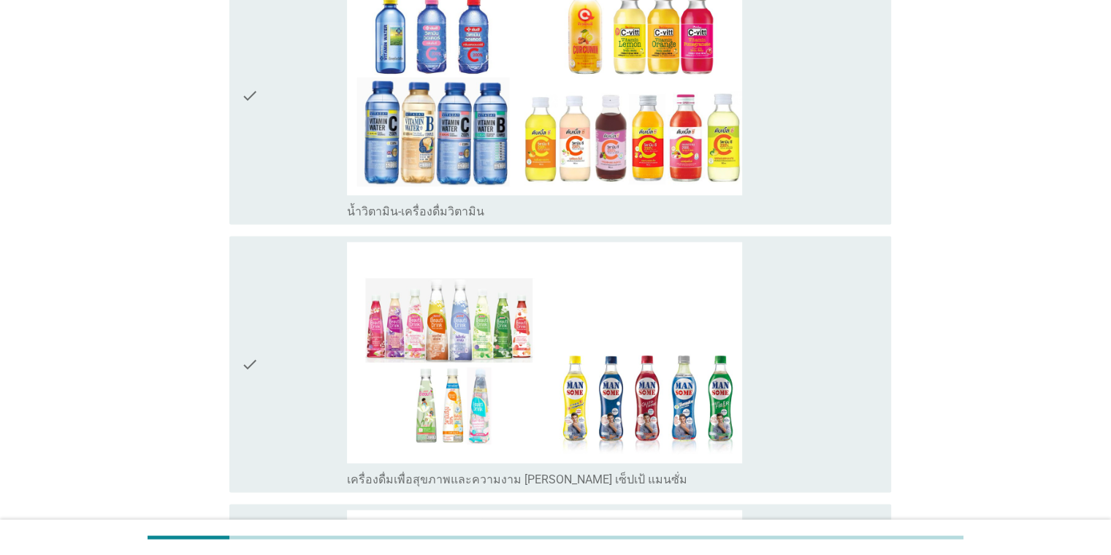
scroll to position [2599, 0]
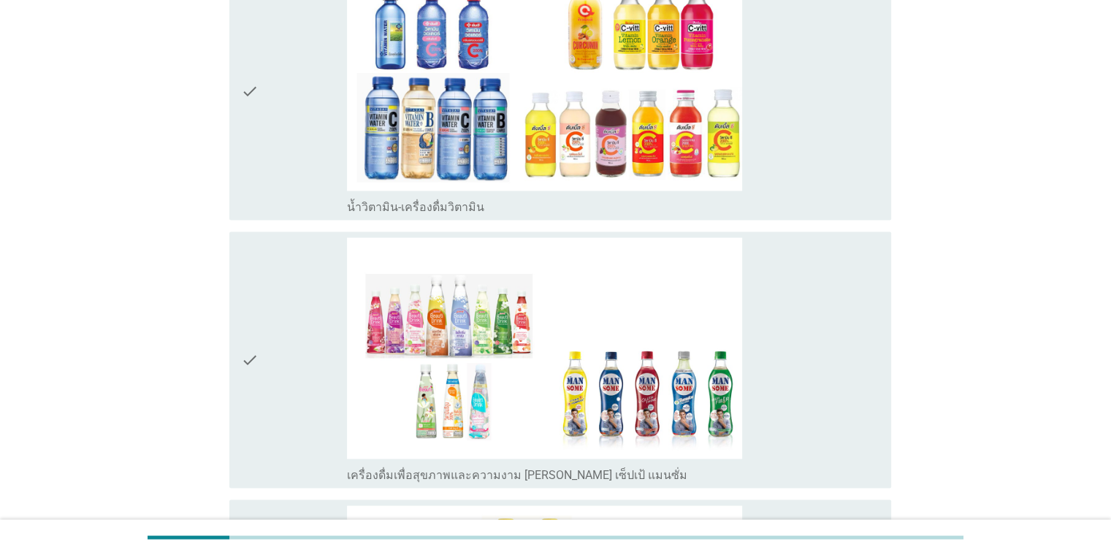
click at [719, 145] on div "check_box_outline_blank น้ำวิตามิน-เครื่องดื่มวิตามิน" at bounding box center [613, 91] width 532 height 245
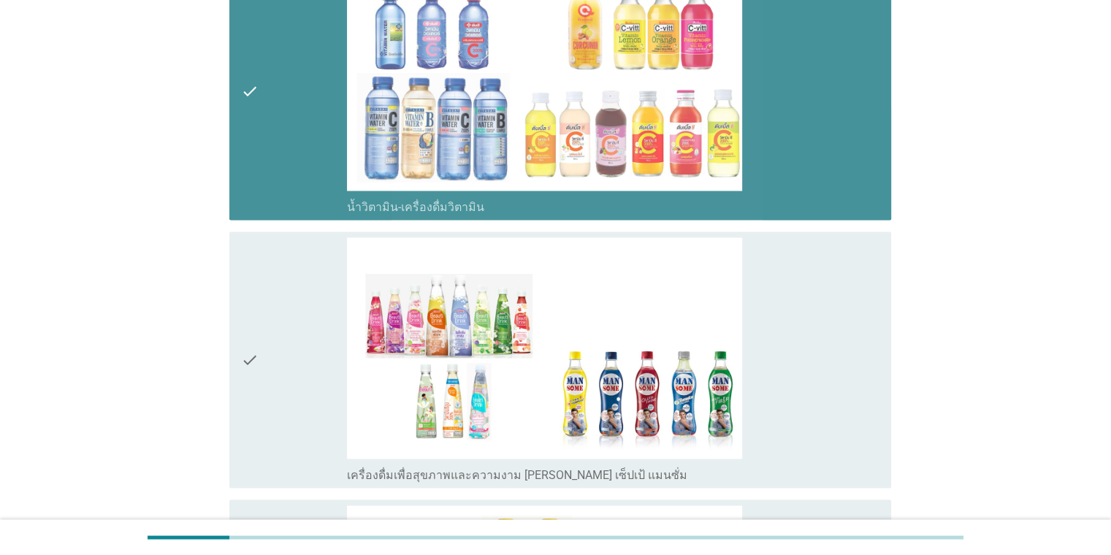
click at [719, 316] on div "check_box_outline_blank เครื่องดื่มเพื่อสุขภาพและความงาม [PERSON_NAME] เซ็ปเป้ …" at bounding box center [613, 359] width 532 height 245
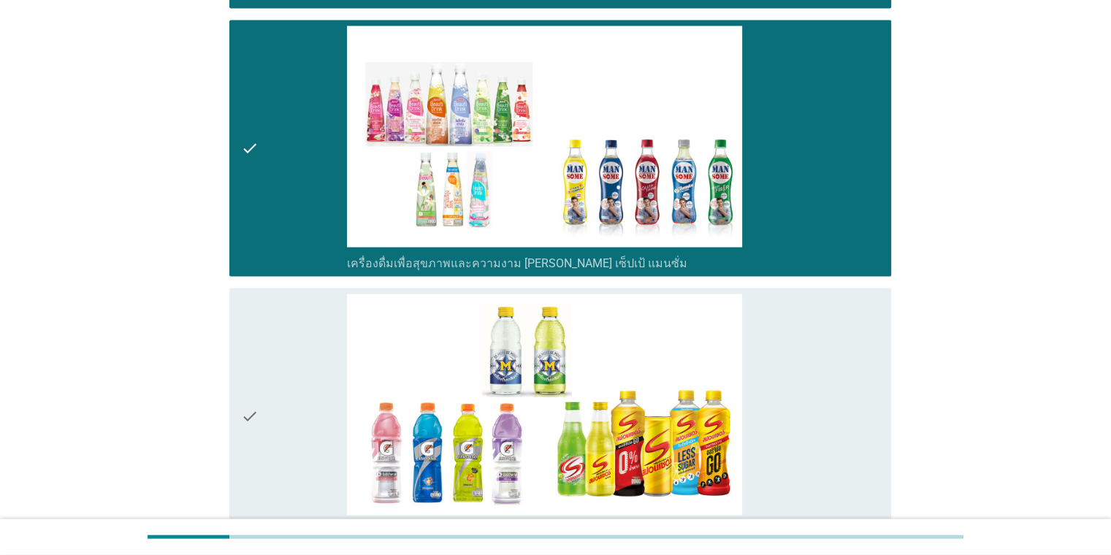
scroll to position [3091, 0]
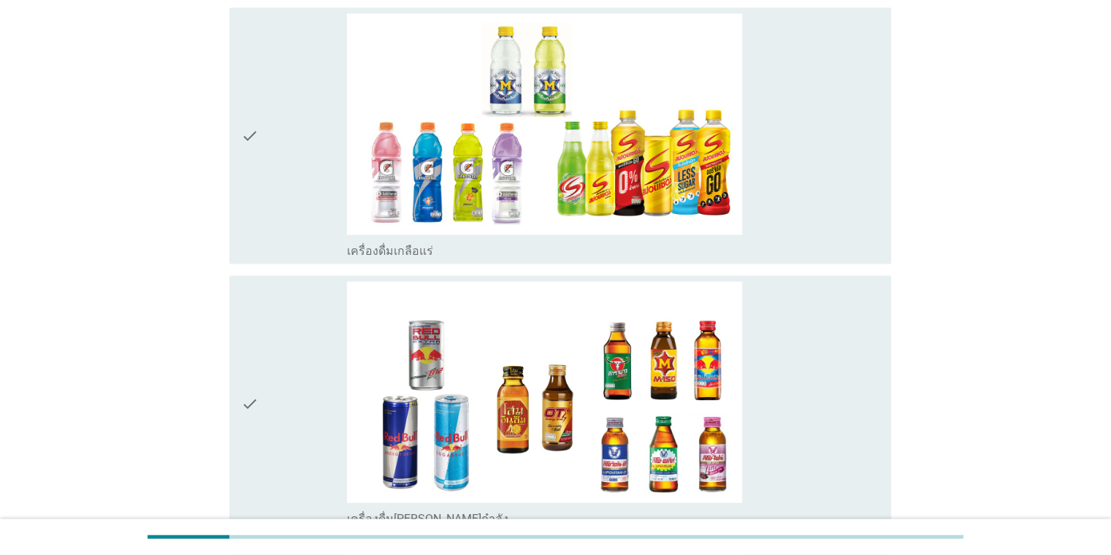
click at [719, 171] on div "check_box_outline_blank เครื่องดื่มเกลือแร่" at bounding box center [613, 136] width 532 height 245
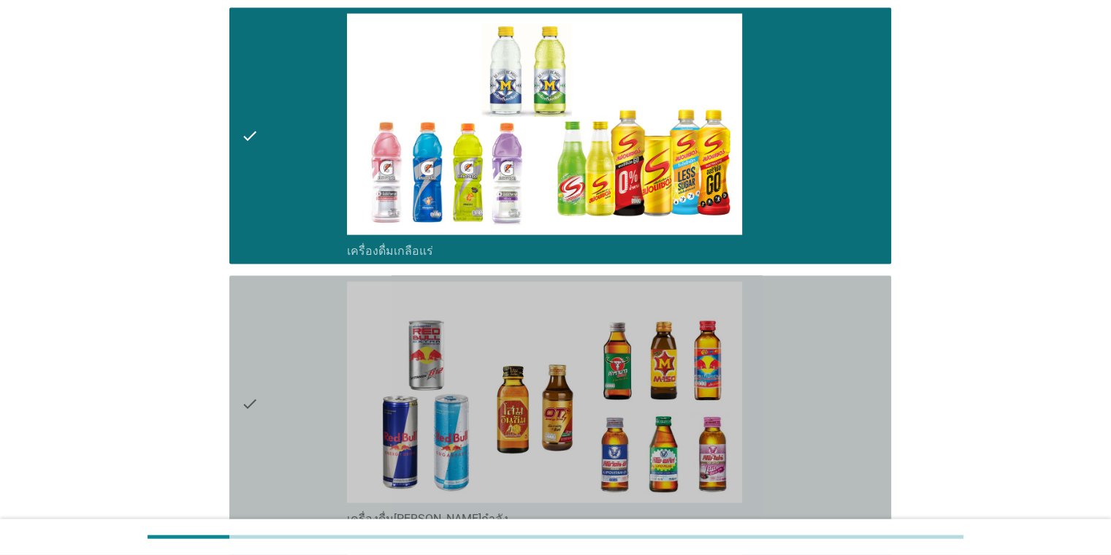
click at [719, 323] on div "check_box_outline_blank เครื่องดื่ม[PERSON_NAME]กำลัง" at bounding box center [613, 404] width 532 height 245
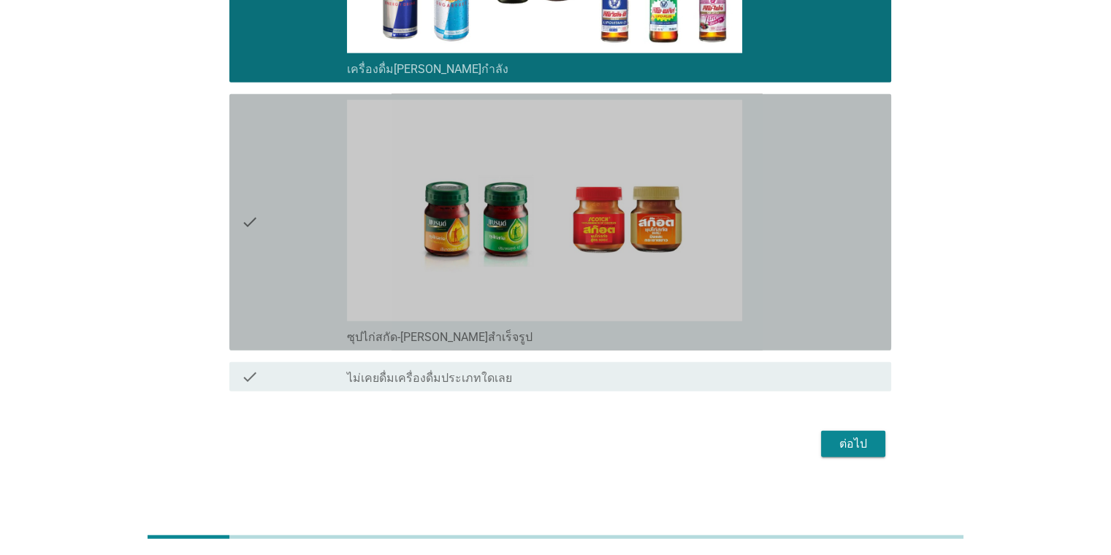
click at [695, 222] on img at bounding box center [544, 211] width 394 height 222
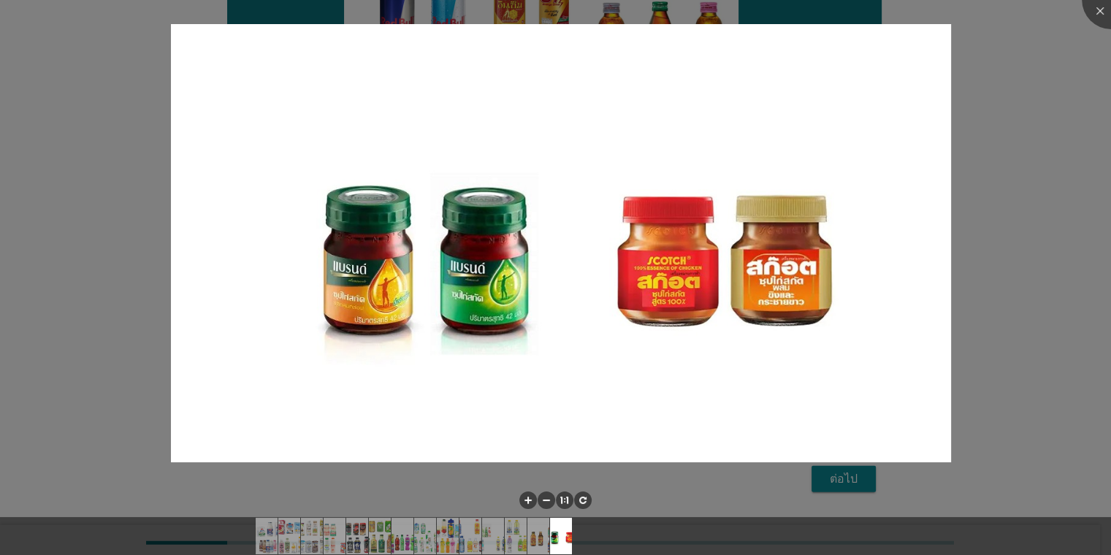
click at [719, 302] on div at bounding box center [555, 277] width 1111 height 555
click at [719, 492] on div at bounding box center [555, 502] width 1111 height 30
click at [719, 307] on div at bounding box center [555, 277] width 1111 height 555
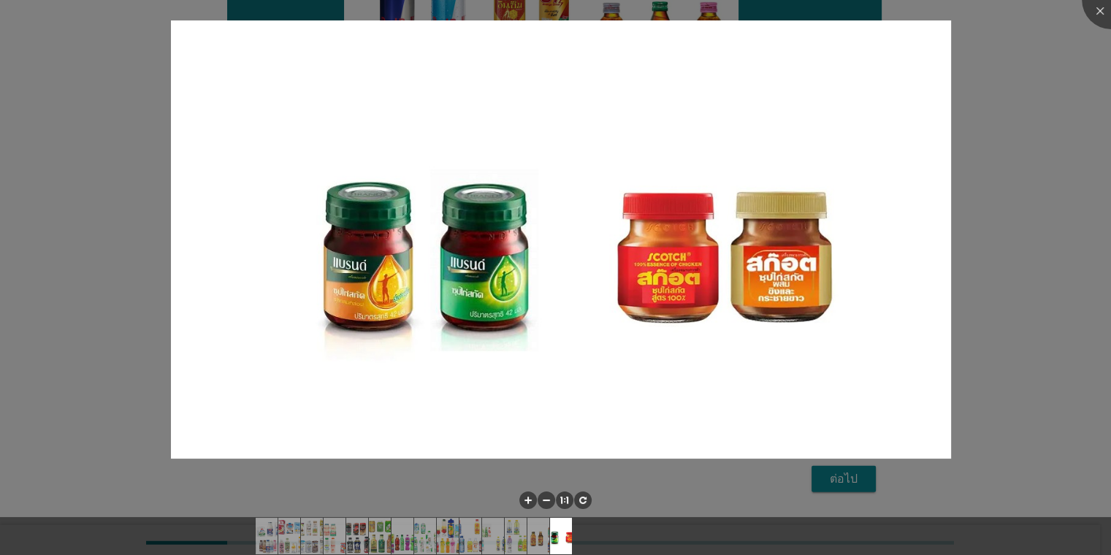
click at [719, 30] on div at bounding box center [555, 277] width 1111 height 555
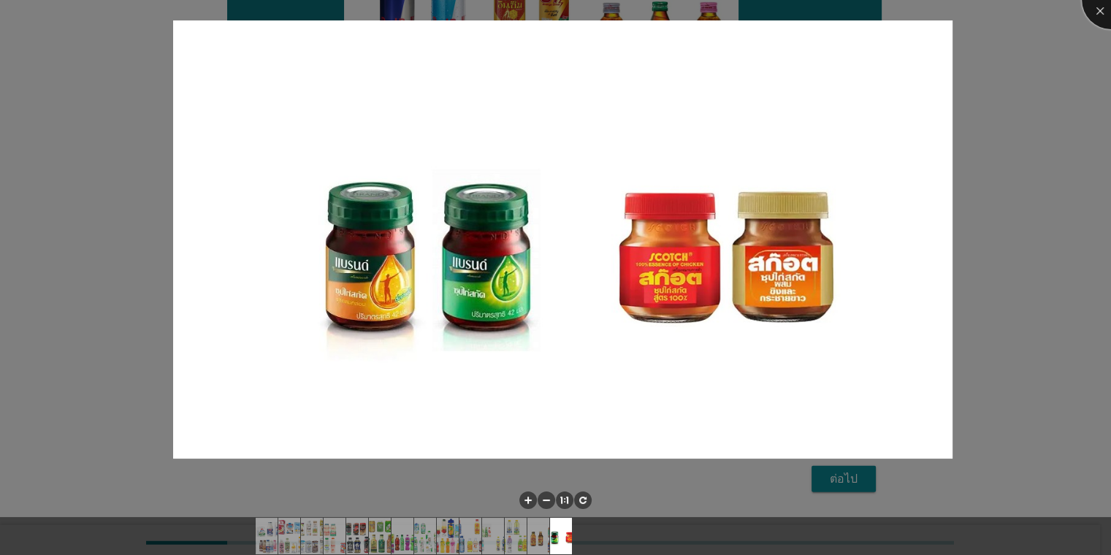
click at [719, 9] on div at bounding box center [1111, 0] width 58 height 58
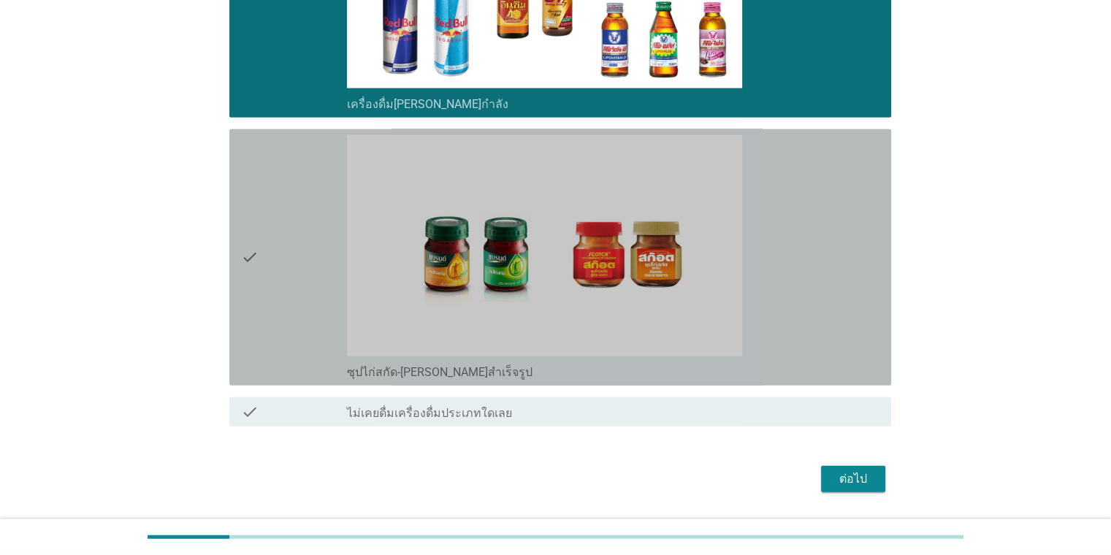
click at [719, 367] on div "check_box_outline_blank ซุปไก่สกัด-[PERSON_NAME]สำเร็จรูป" at bounding box center [613, 371] width 532 height 18
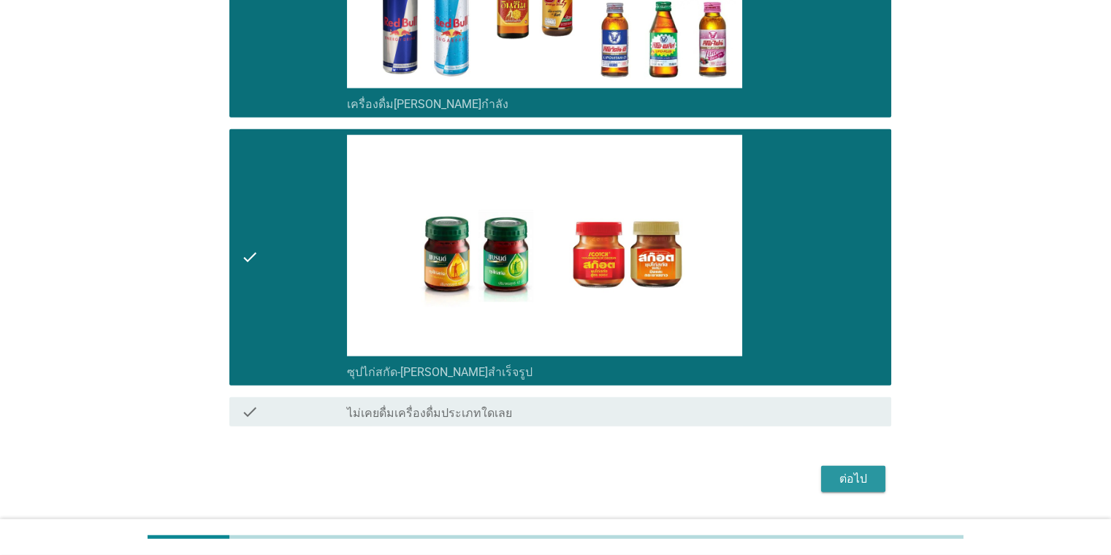
click at [719, 478] on div "ต่อไป" at bounding box center [853, 479] width 41 height 18
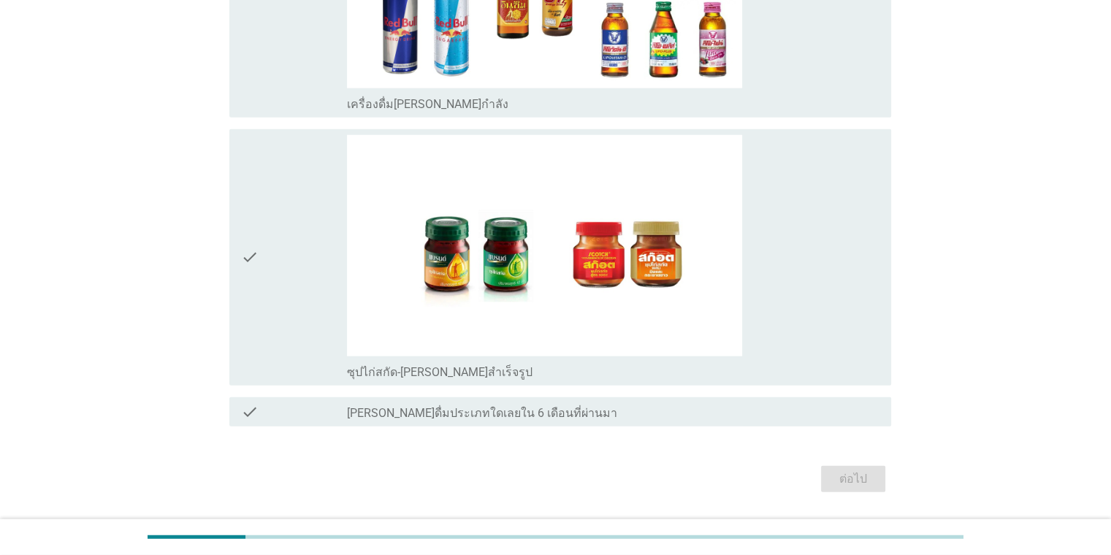
scroll to position [0, 0]
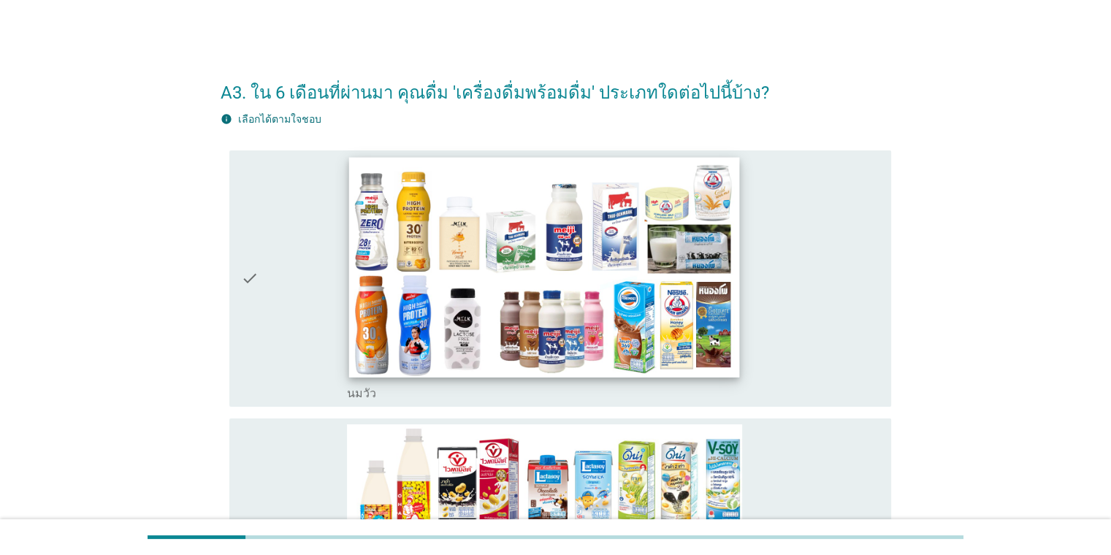
click at [394, 234] on img at bounding box center [544, 267] width 391 height 220
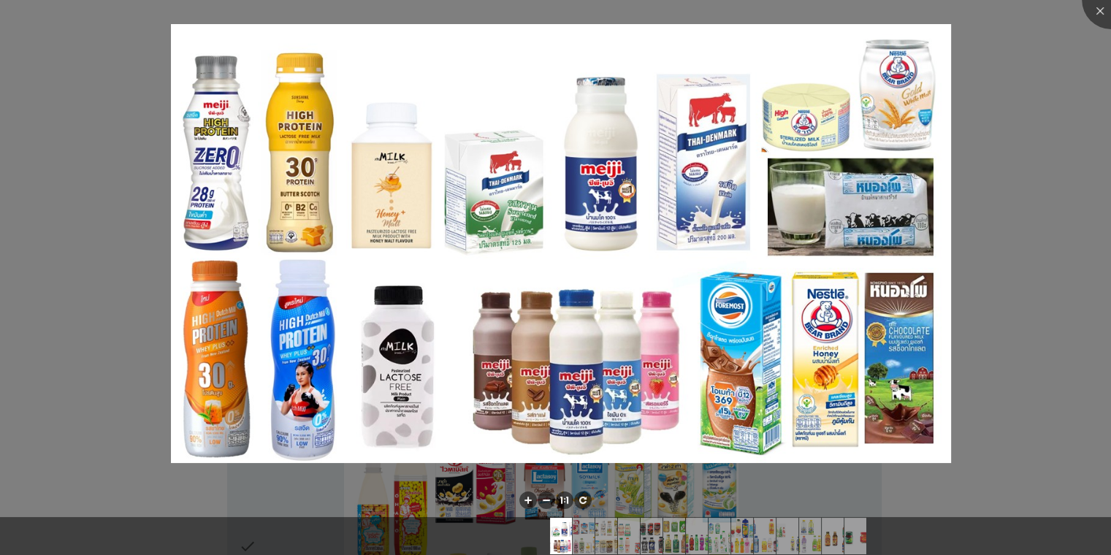
click at [719, 210] on div at bounding box center [555, 277] width 1111 height 555
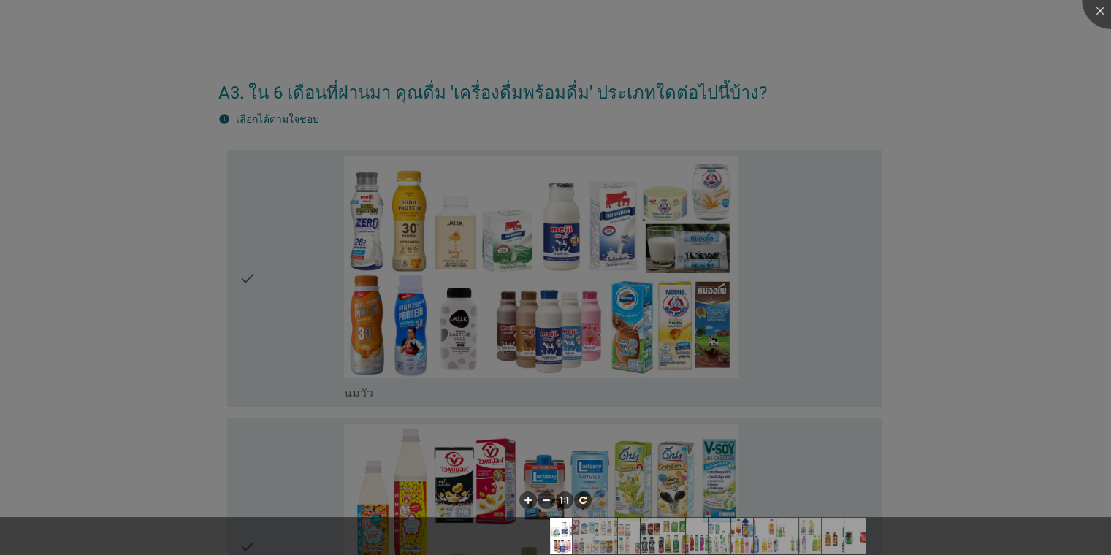
click at [719, 210] on div at bounding box center [555, 277] width 1111 height 555
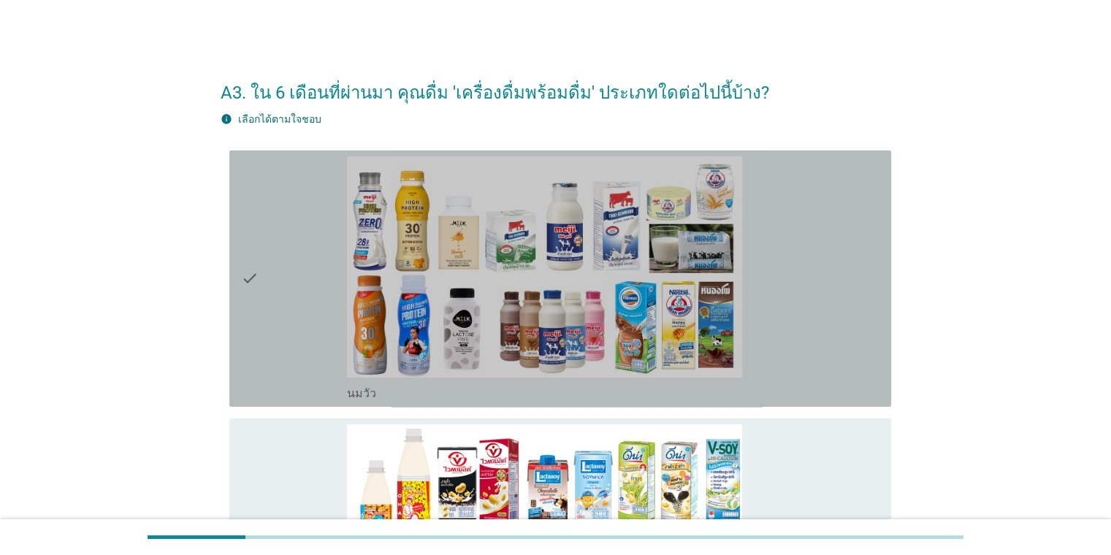
click at [719, 274] on div "check_box_outline_blank [PERSON_NAME]" at bounding box center [613, 278] width 532 height 245
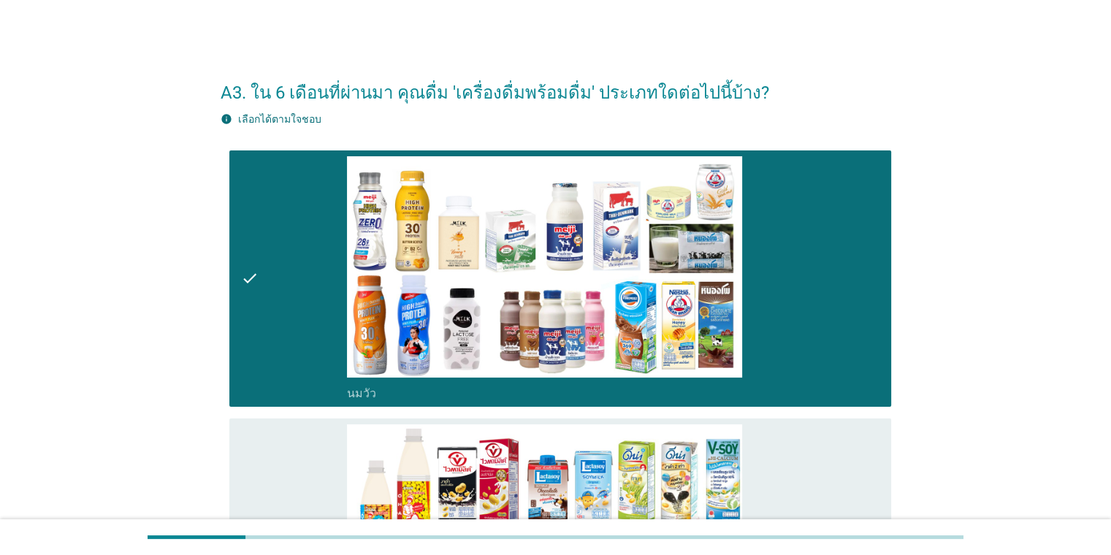
click at [719, 501] on div "check_box_outline_blank นมถั่วเหลือง-น้ำเต้าหู้พร้อมดื่ม" at bounding box center [613, 546] width 532 height 245
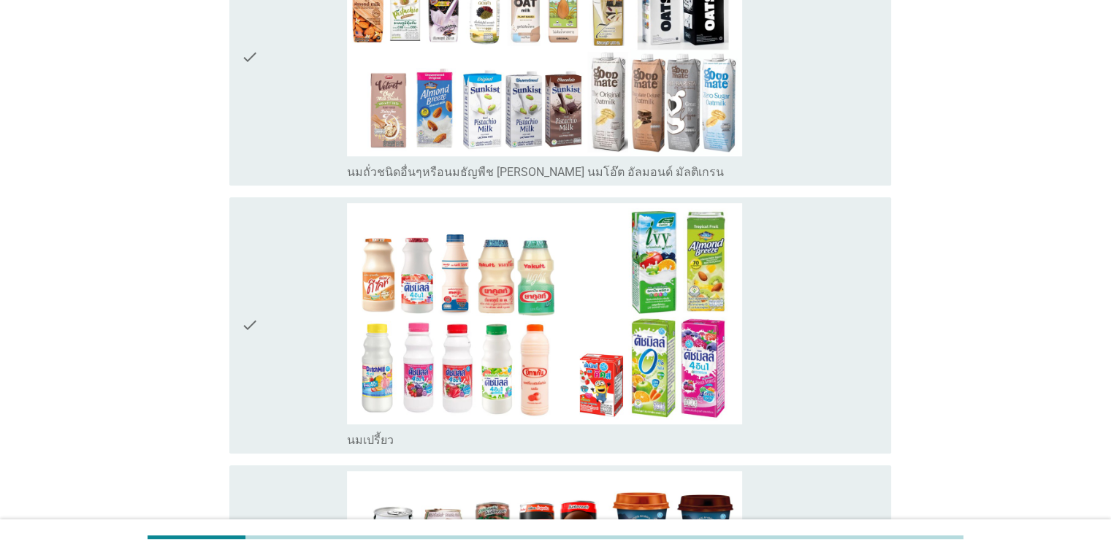
scroll to position [767, 0]
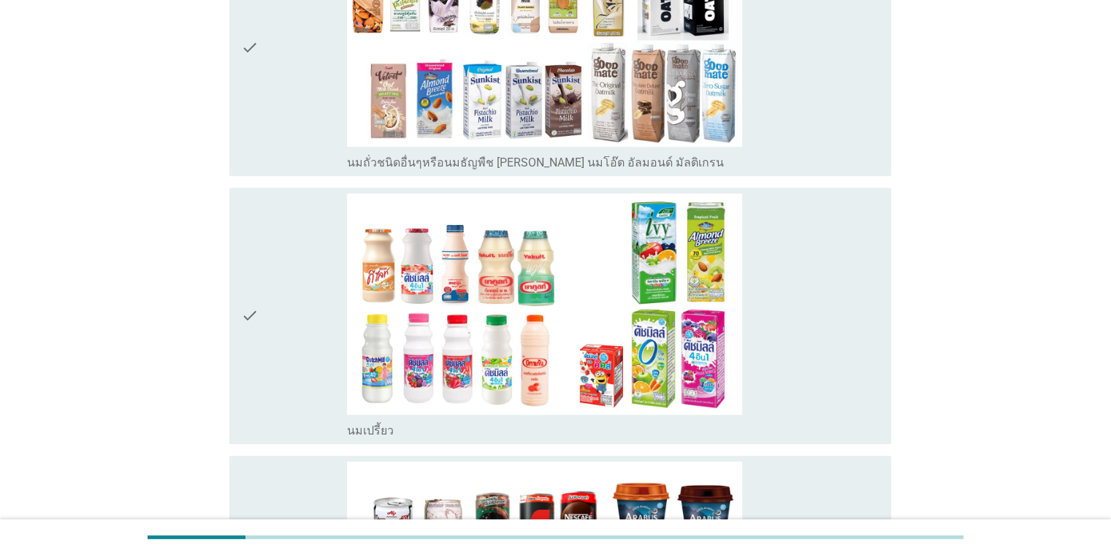
click at [719, 280] on div "check_box_outline_blank นมเปรี้ยว" at bounding box center [613, 316] width 532 height 245
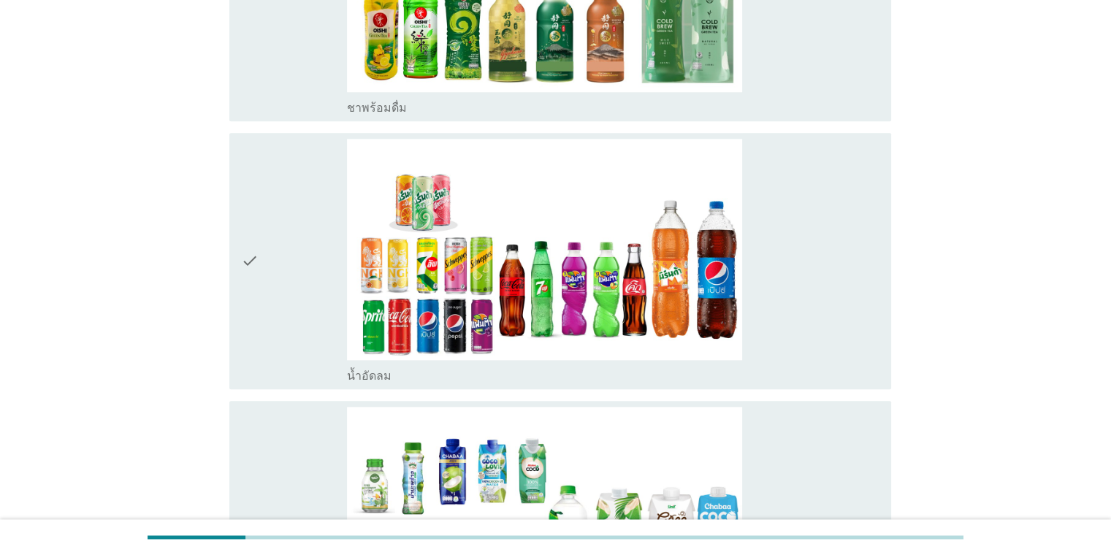
scroll to position [1630, 0]
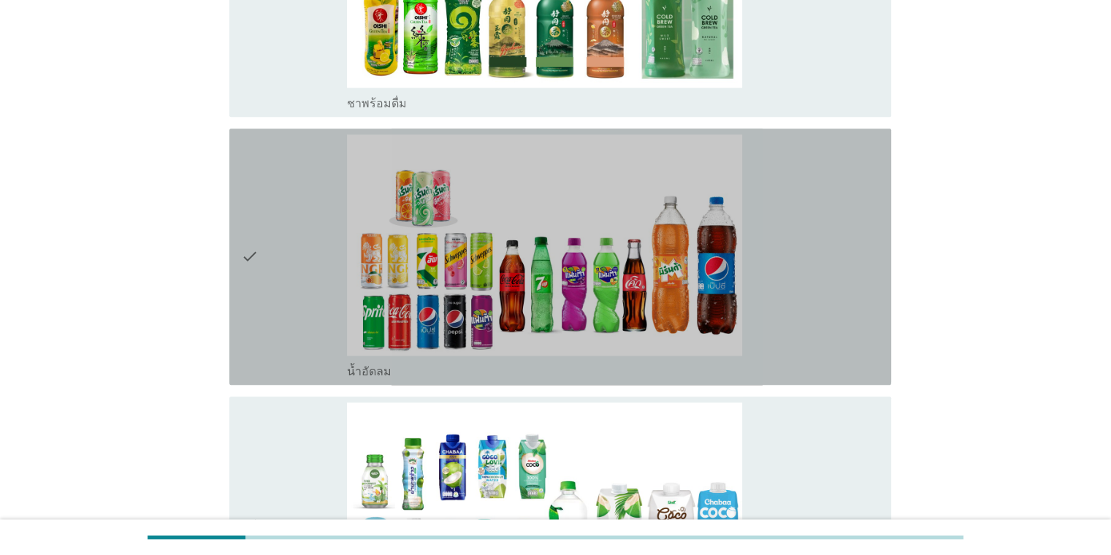
click at [719, 268] on div "check_box_outline_blank น้ำอัดลม" at bounding box center [613, 256] width 532 height 245
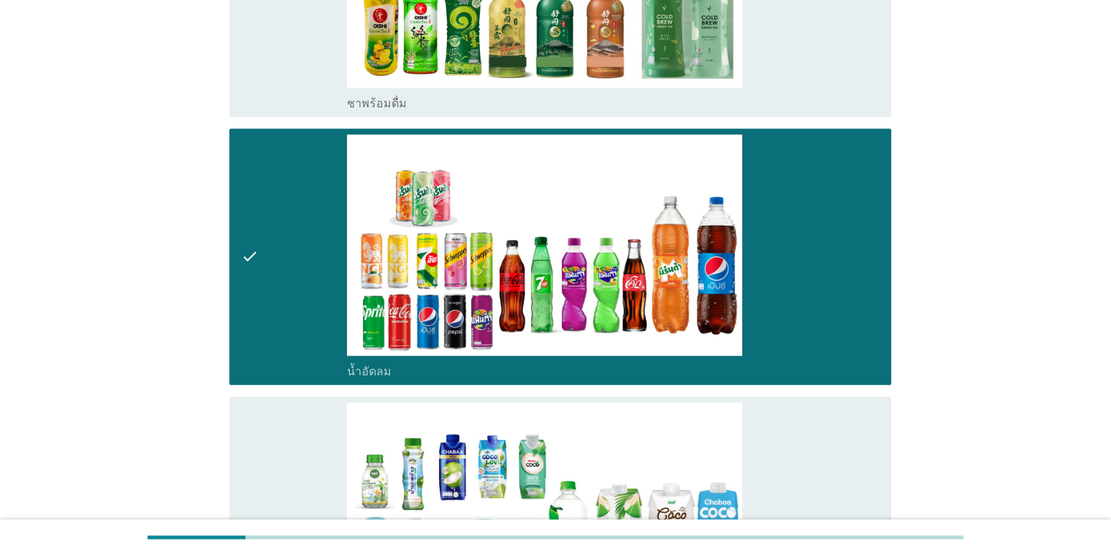
click at [719, 440] on div "check_box_outline_blank น้ำมะพร้าวพร้อมดื่ม" at bounding box center [613, 524] width 532 height 245
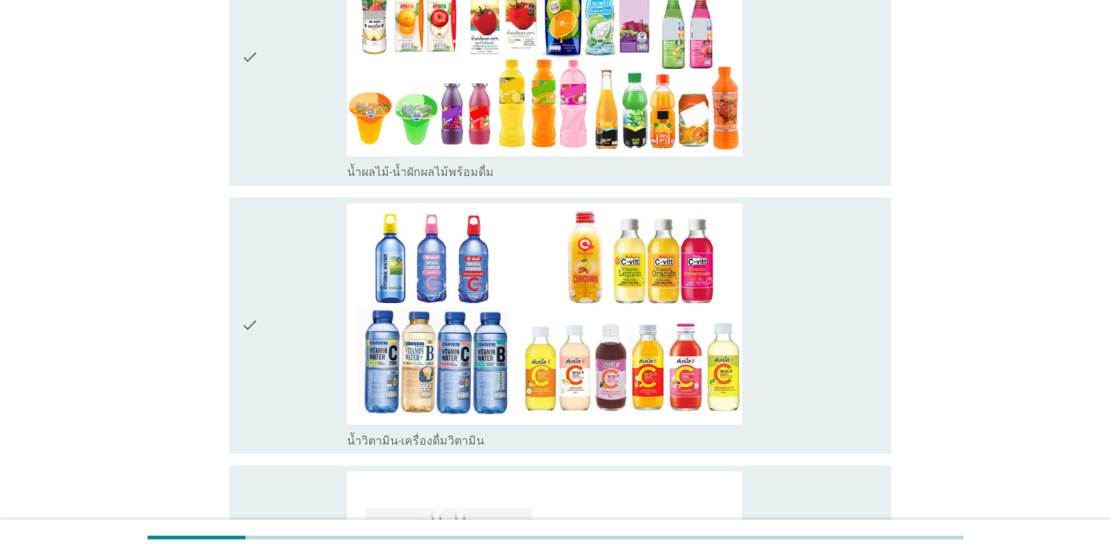
scroll to position [2369, 0]
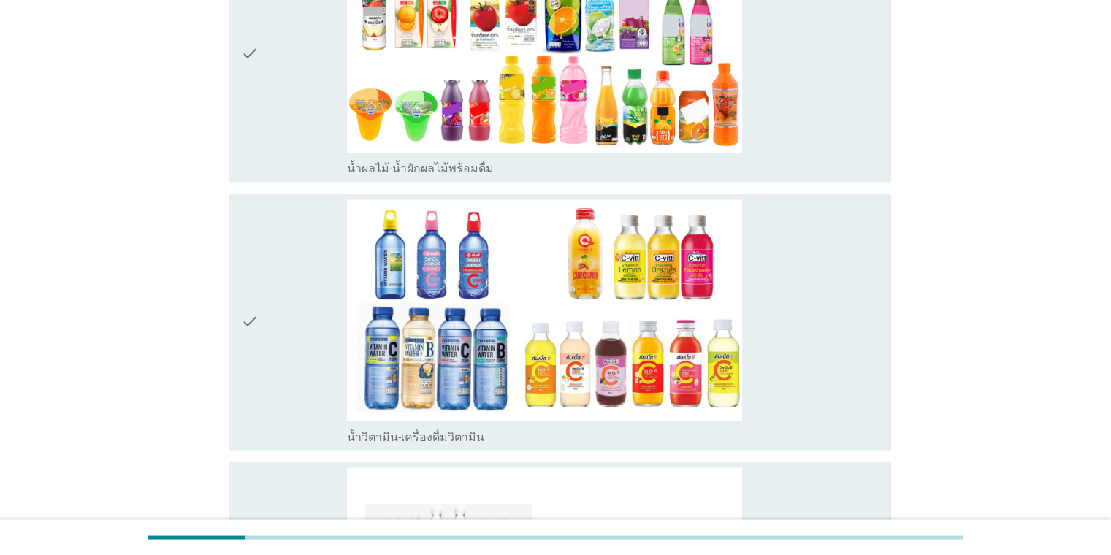
click at [719, 364] on div "check_box_outline_blank น้ำวิตามิน-เครื่องดื่มวิตามิน" at bounding box center [613, 321] width 532 height 245
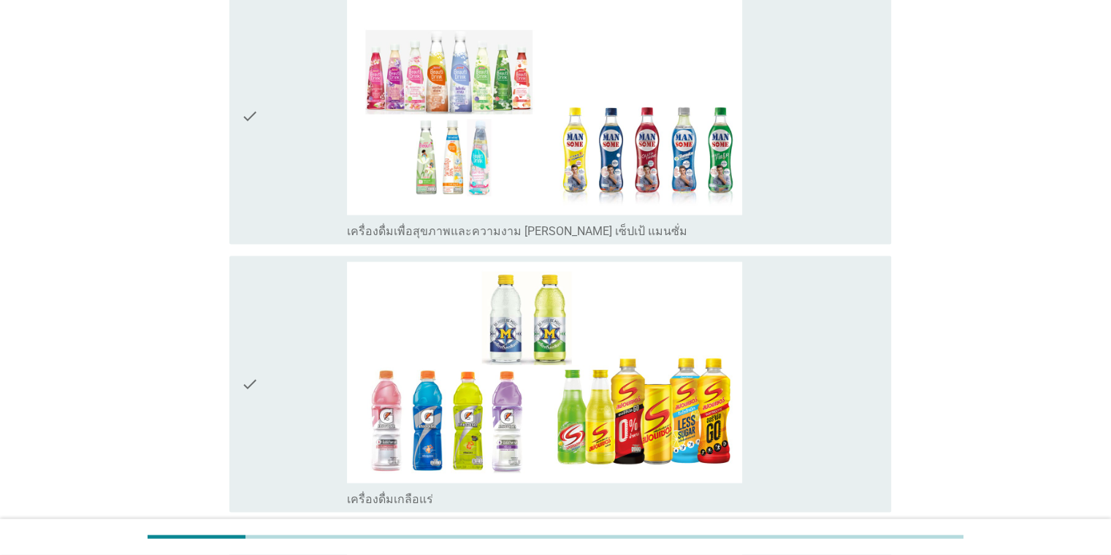
scroll to position [2866, 0]
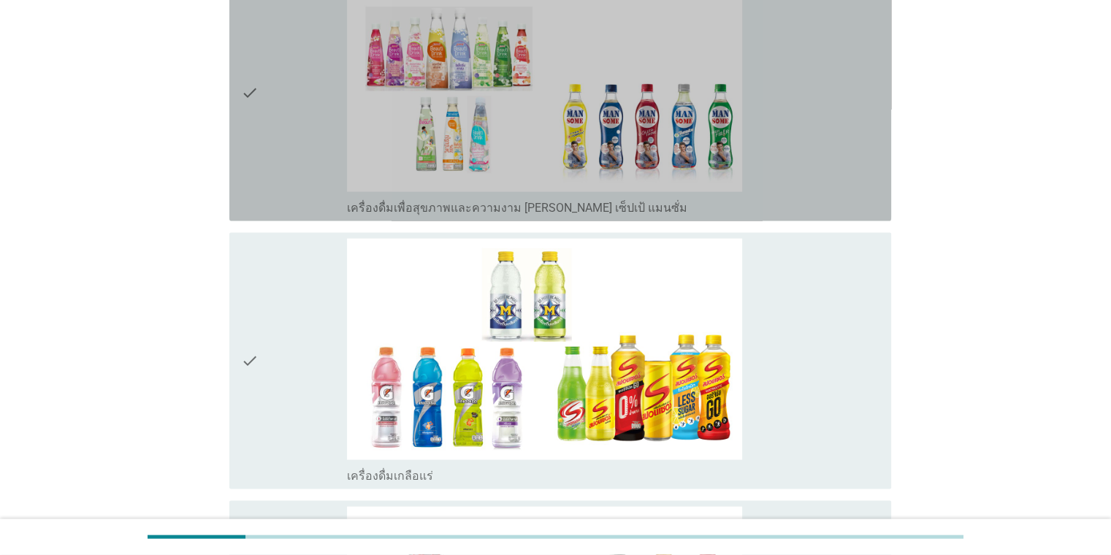
click at [719, 149] on div "check_box_outline_blank เครื่องดื่มเพื่อสุขภาพและความงาม [PERSON_NAME] เซ็ปเป้ …" at bounding box center [613, 93] width 532 height 245
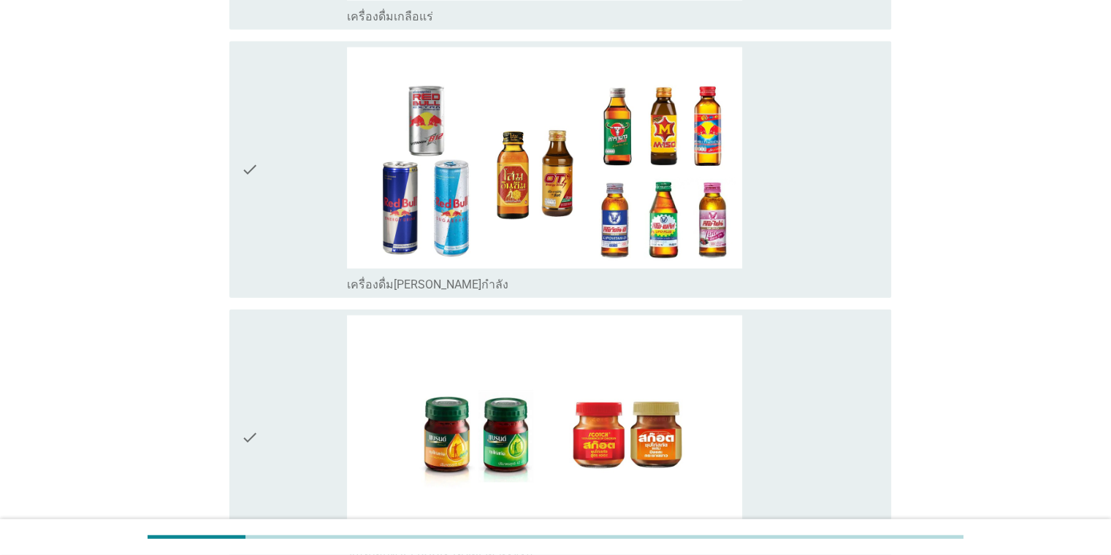
scroll to position [3541, 0]
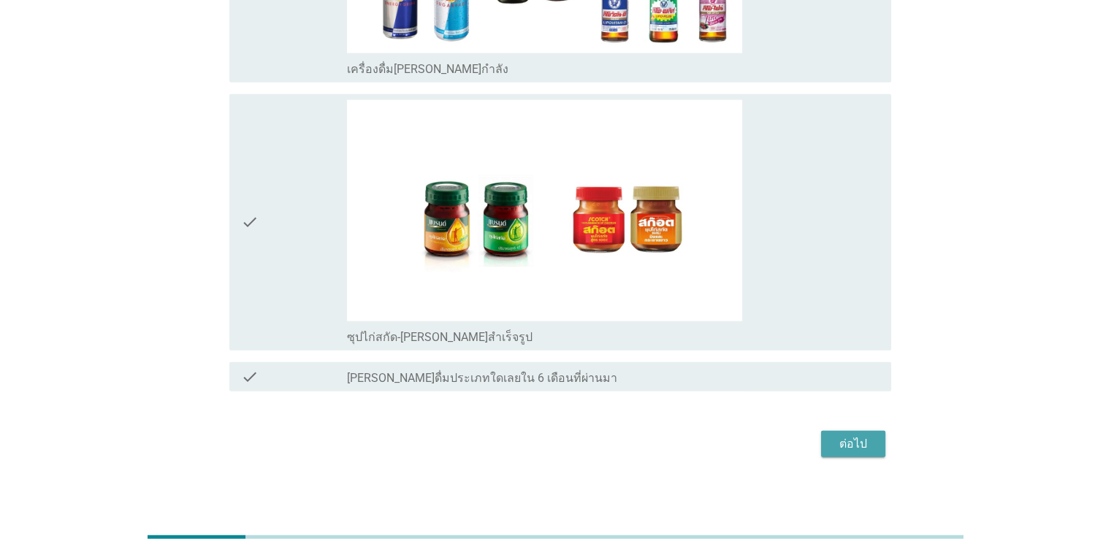
click at [719, 441] on div "ต่อไป" at bounding box center [853, 444] width 41 height 18
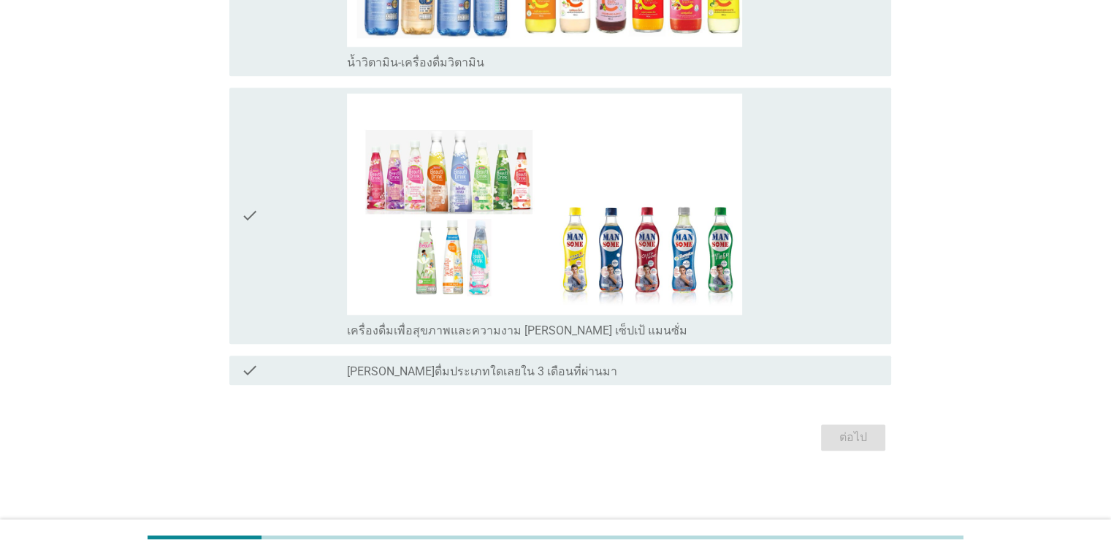
scroll to position [0, 0]
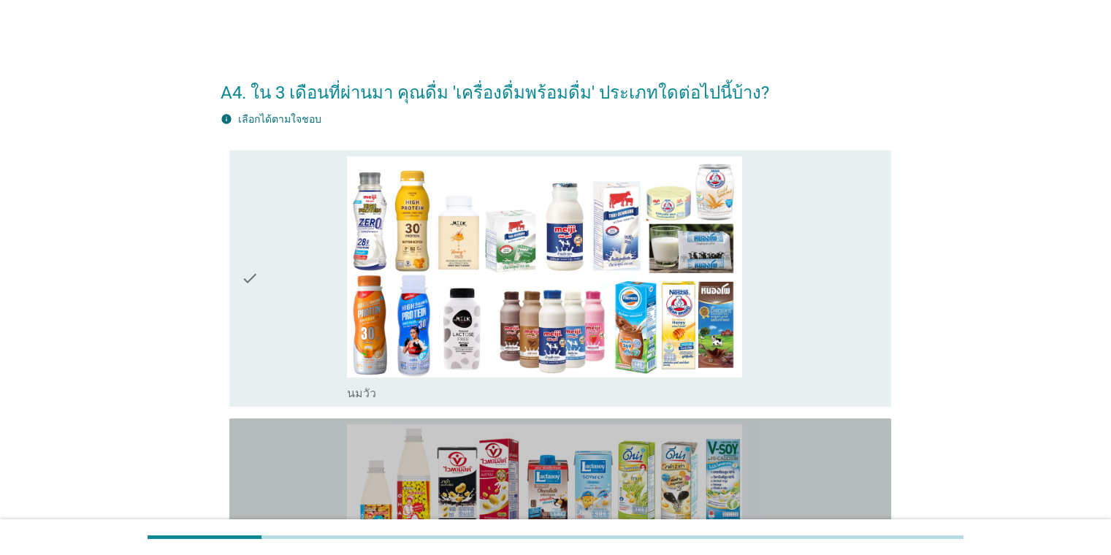
click at [719, 435] on div "check_box_outline_blank นมถั่วเหลือง-น้ำเต้าหู้พร้อมดื่ม" at bounding box center [613, 546] width 532 height 245
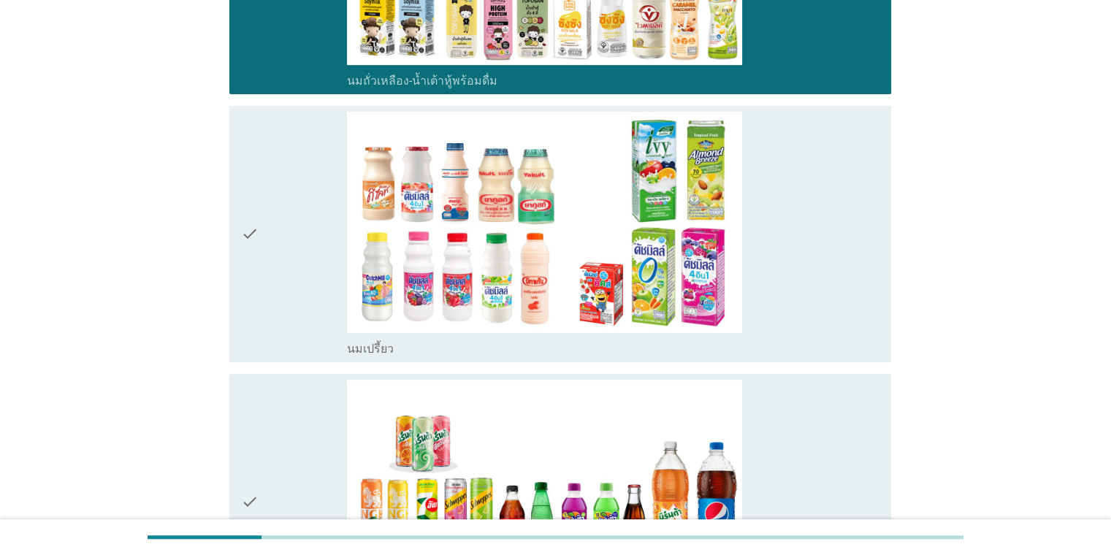
scroll to position [600, 0]
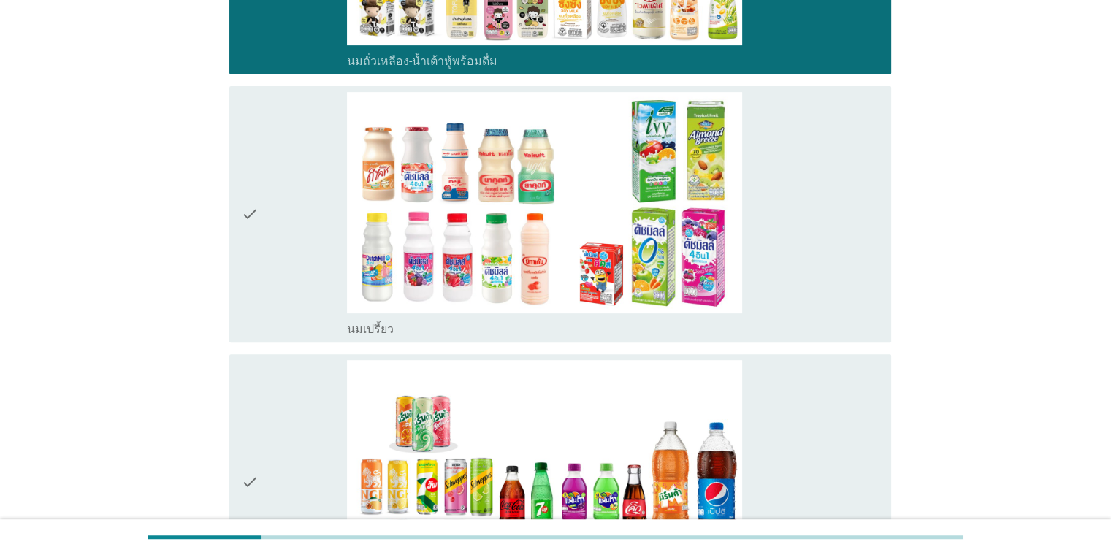
click at [719, 222] on div "check_box นมเปรี้ยว" at bounding box center [613, 214] width 532 height 245
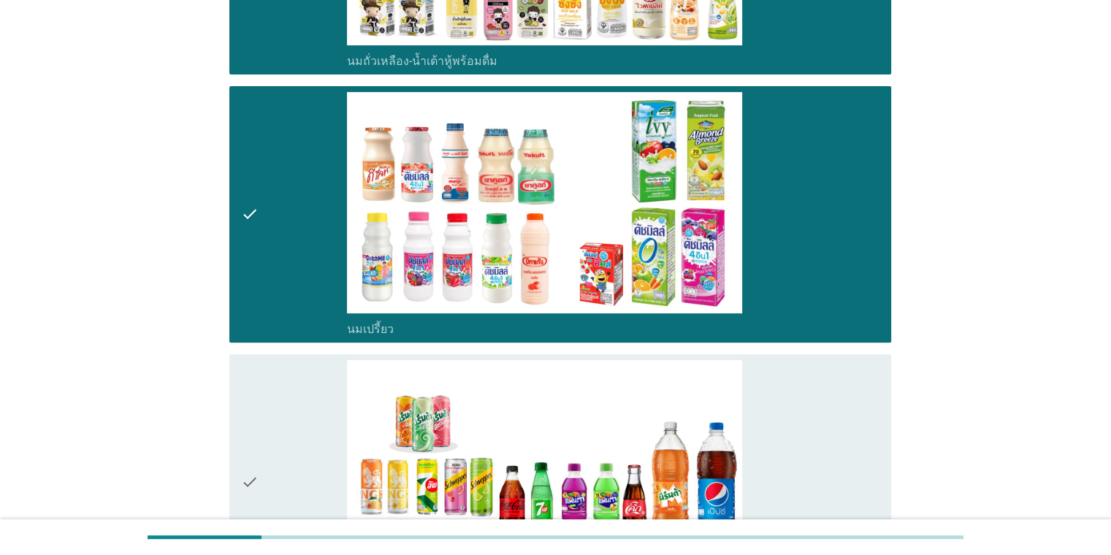
click at [719, 404] on div "check_box น้ำอัดลม" at bounding box center [613, 482] width 532 height 245
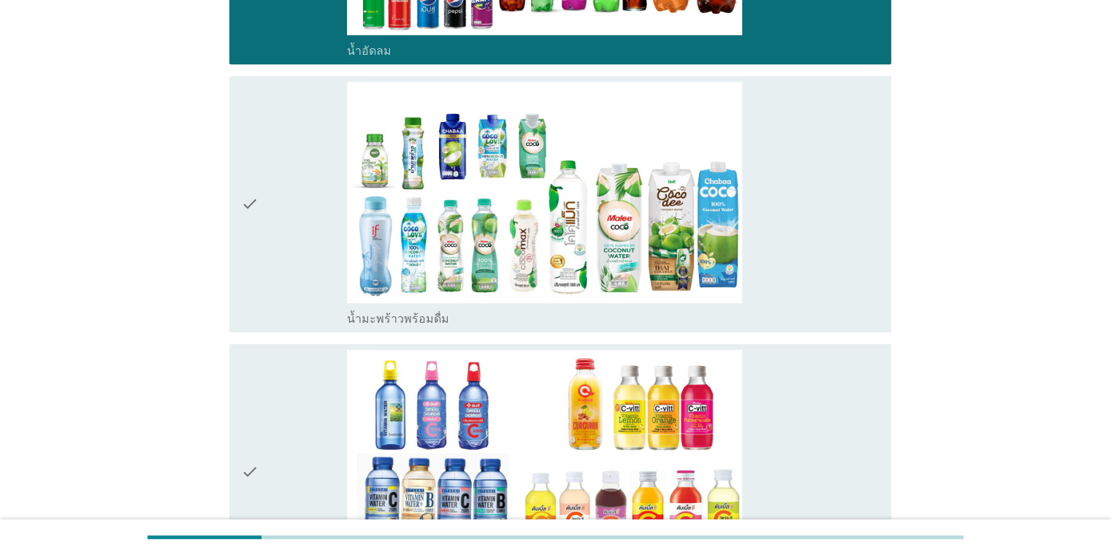
scroll to position [1139, 0]
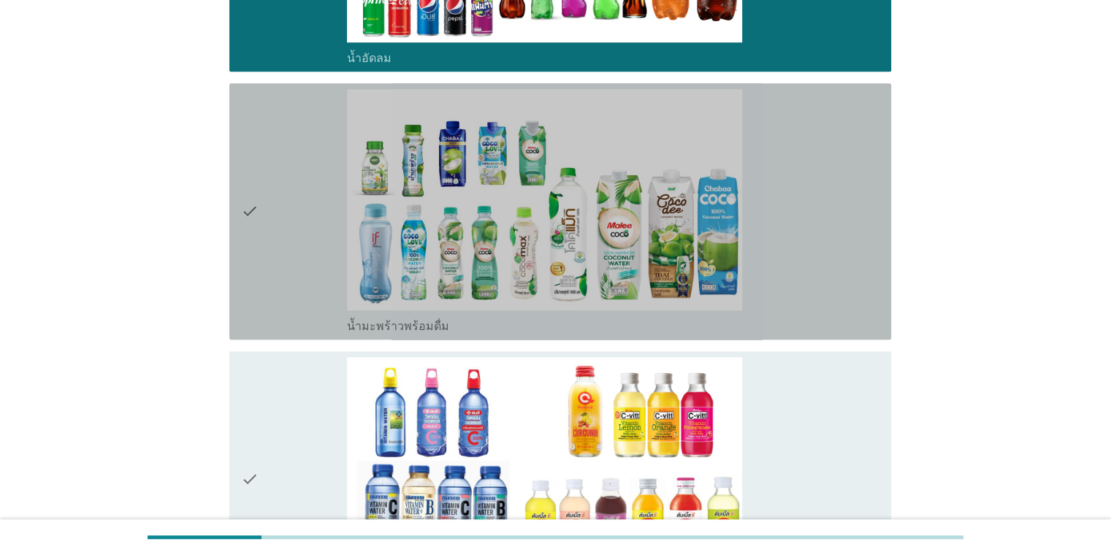
drag, startPoint x: 862, startPoint y: 260, endPoint x: 853, endPoint y: 325, distance: 65.6
click at [719, 260] on div "check_box น้ำมะพร้าวพร้อมดื่ม" at bounding box center [613, 211] width 532 height 245
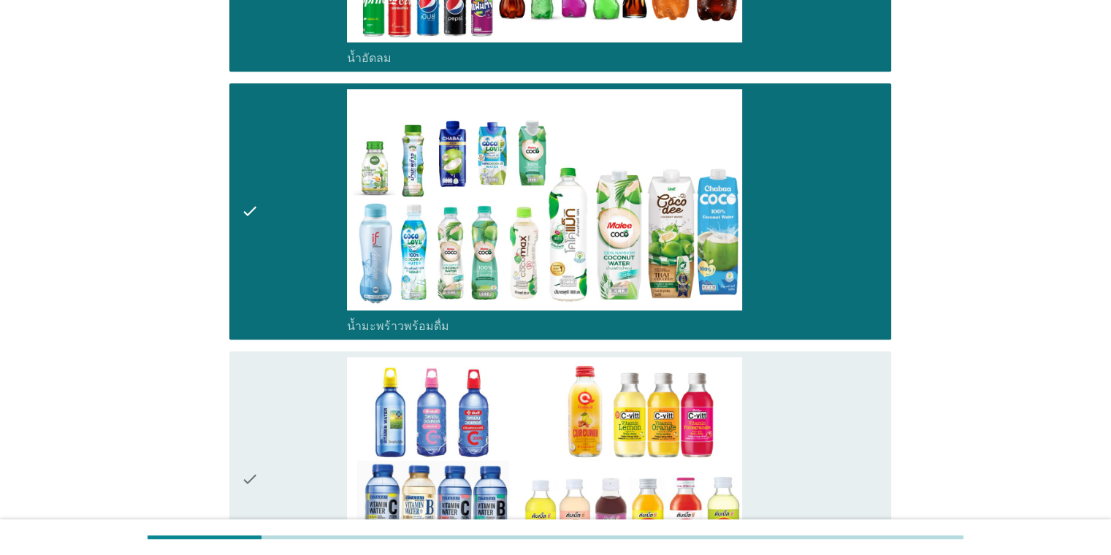
drag, startPoint x: 795, startPoint y: 405, endPoint x: 1039, endPoint y: 382, distance: 244.3
click at [719, 405] on div "check_box น้ำวิตามิน-เครื่องดื่มวิตามิน" at bounding box center [613, 479] width 532 height 245
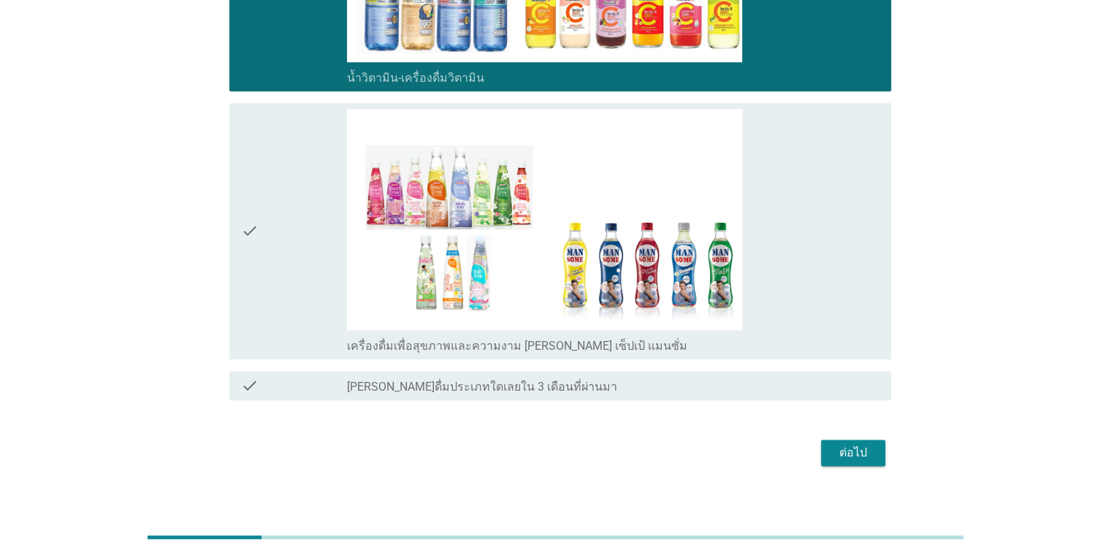
scroll to position [1640, 0]
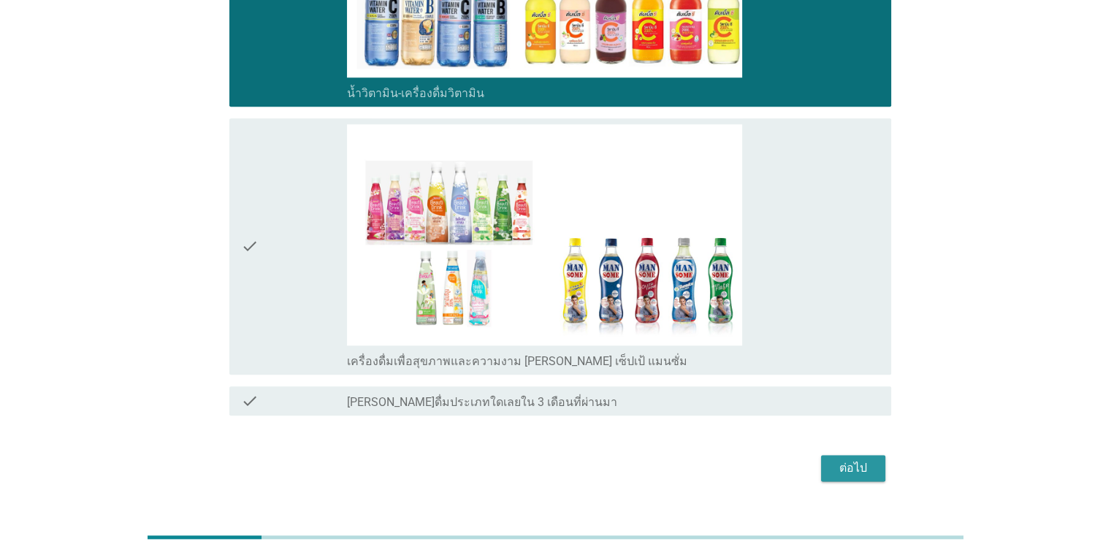
click at [719, 475] on button "ต่อไป" at bounding box center [853, 468] width 64 height 26
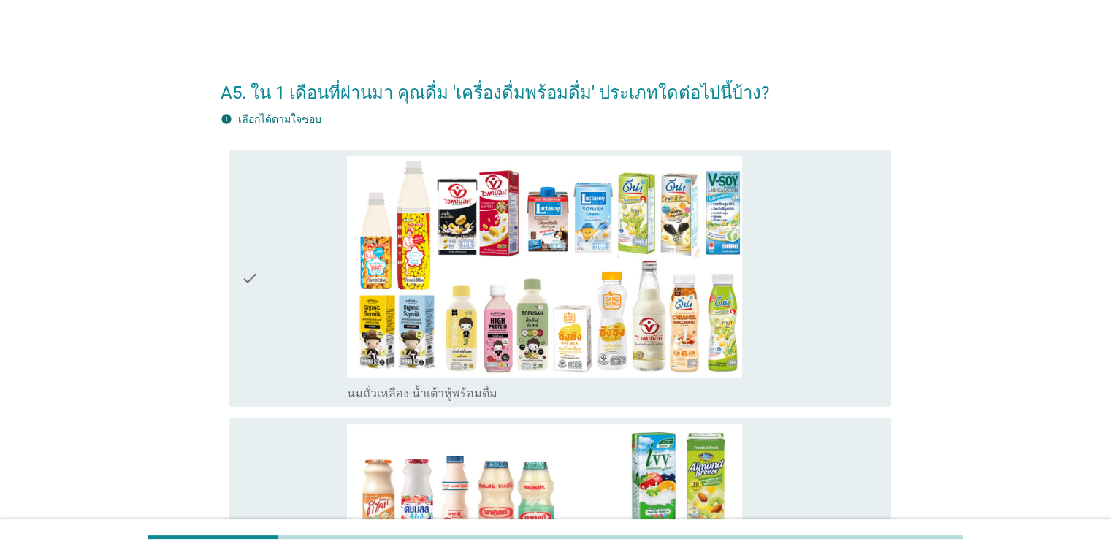
click at [719, 367] on div "check_box นมถั่วเหลือง-น้ำเต้าหู้พร้อมดื่ม" at bounding box center [613, 278] width 532 height 245
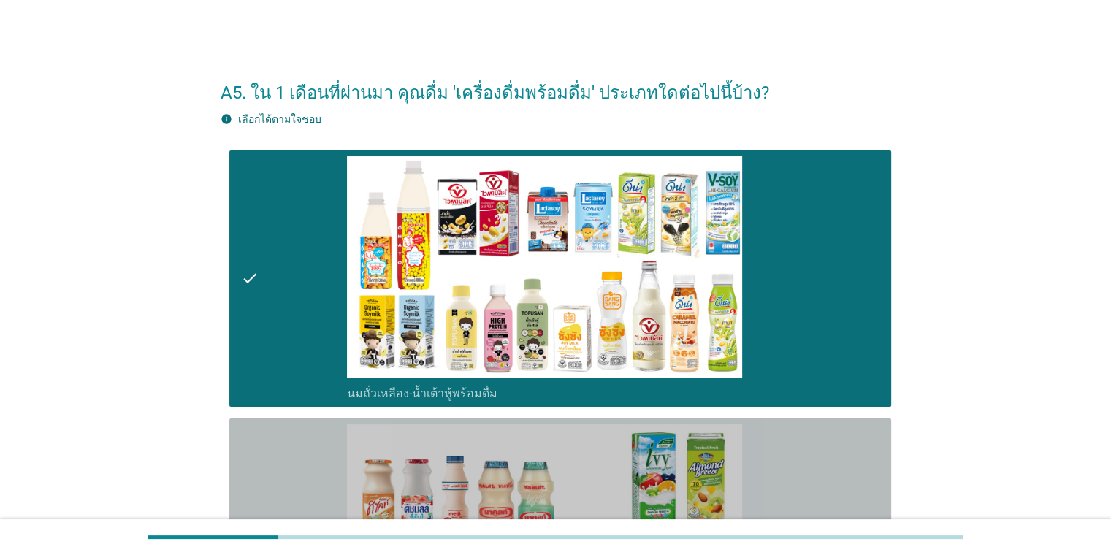
click at [719, 478] on div "check_box นมเปรี้ยว" at bounding box center [613, 546] width 532 height 245
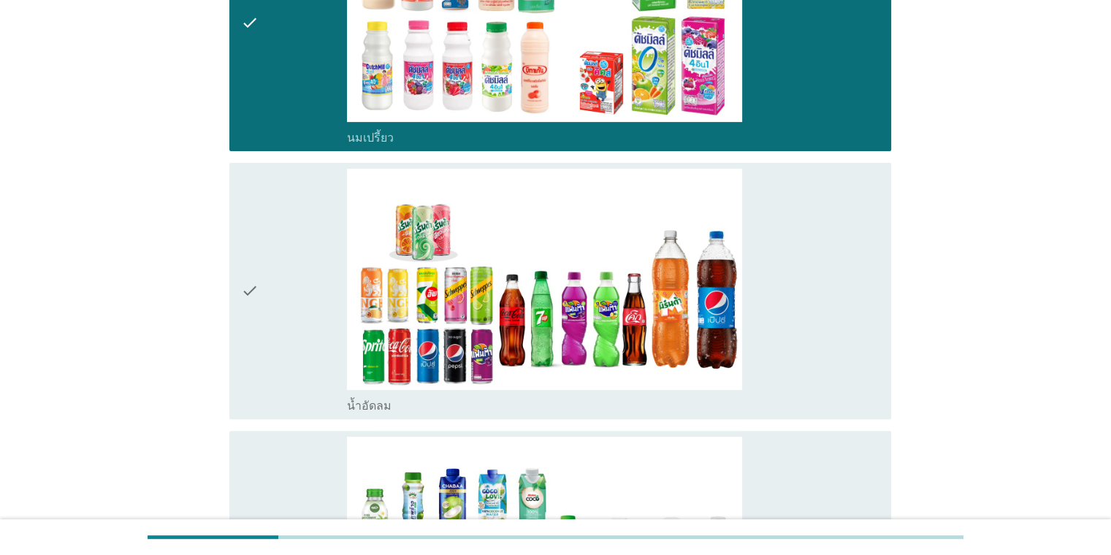
scroll to position [571, 0]
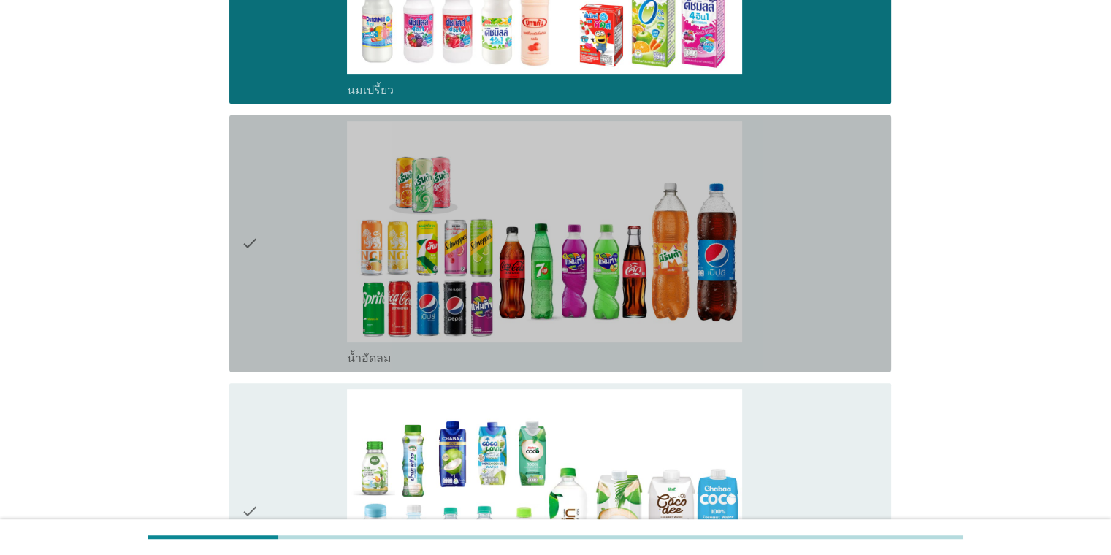
click at [719, 266] on div "check_box น้ำอัดลม" at bounding box center [613, 243] width 532 height 245
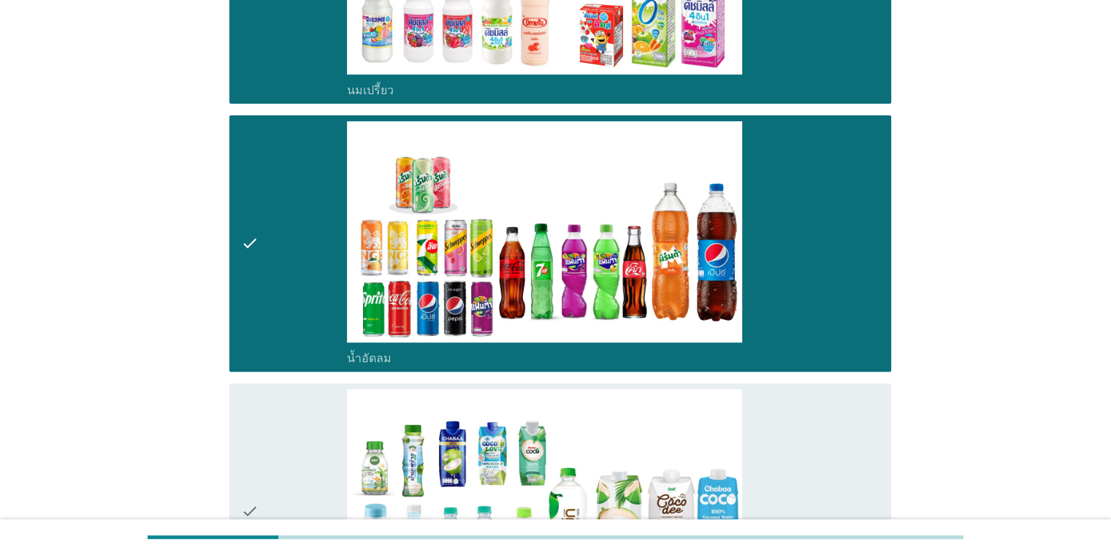
click at [719, 441] on div "check_box น้ำมะพร้าวพร้อมดื่ม" at bounding box center [613, 511] width 532 height 245
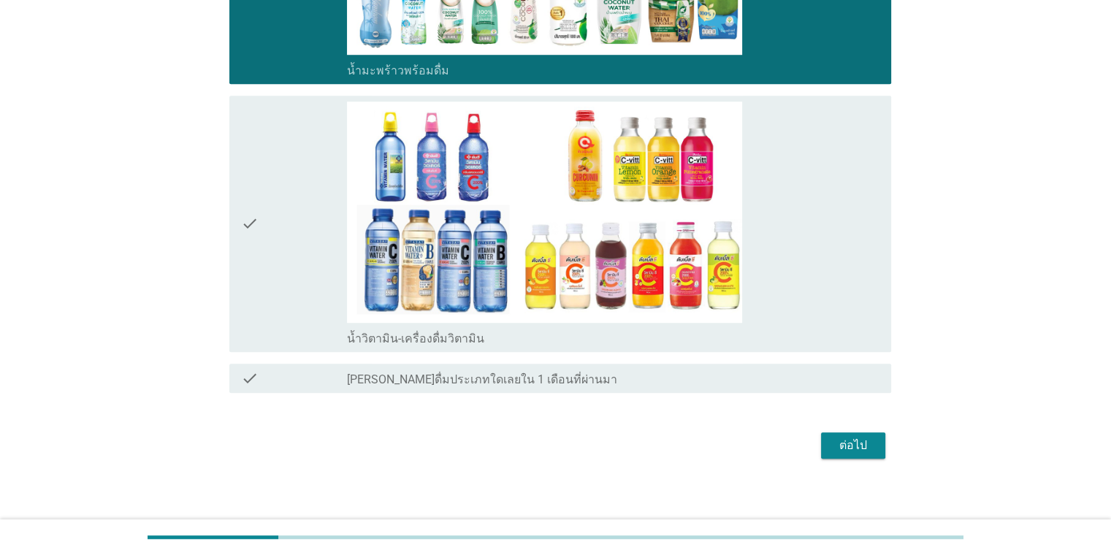
scroll to position [1133, 0]
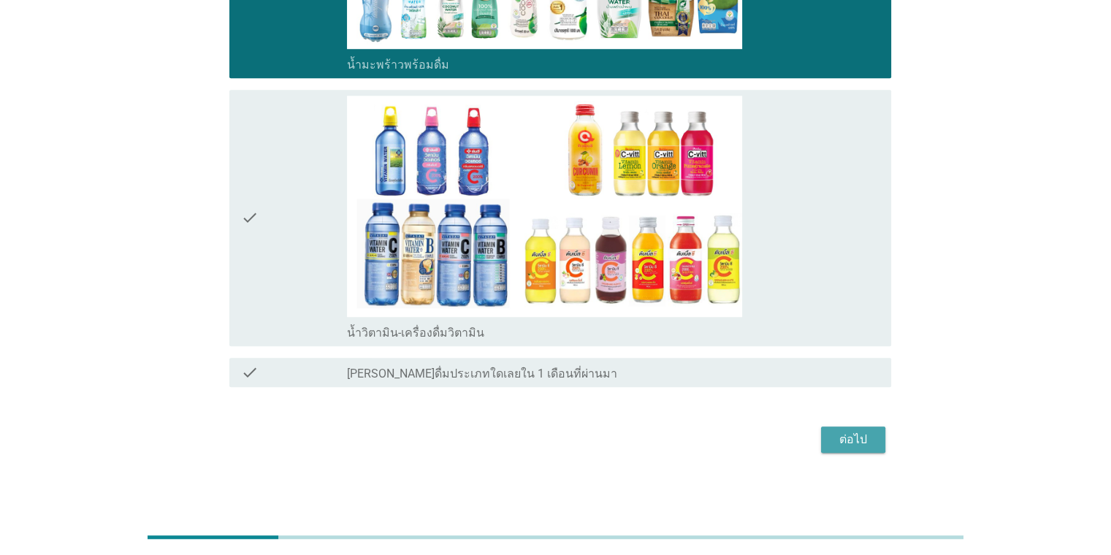
click at [719, 439] on div "ต่อไป" at bounding box center [853, 440] width 41 height 18
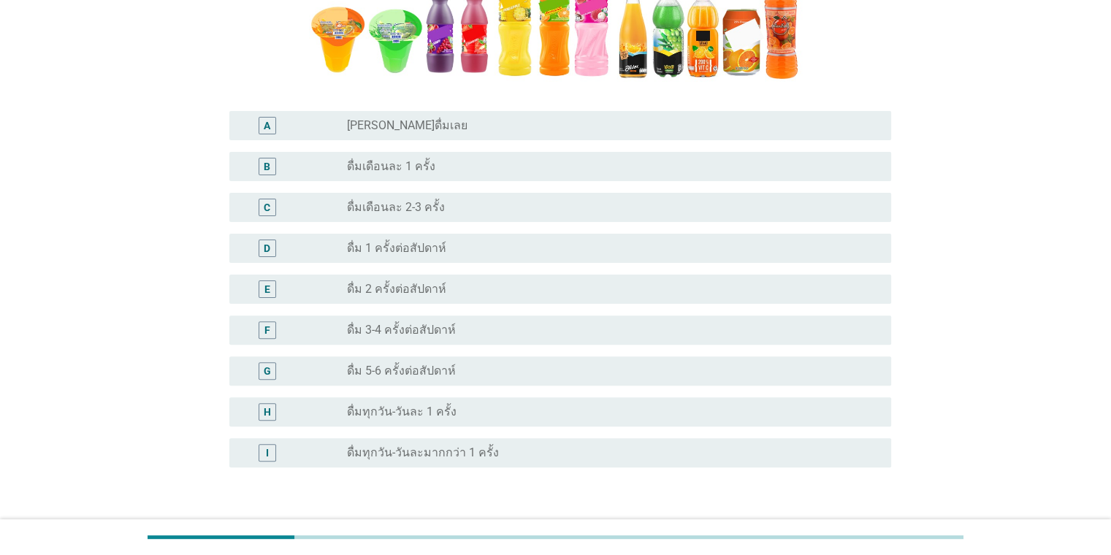
scroll to position [383, 0]
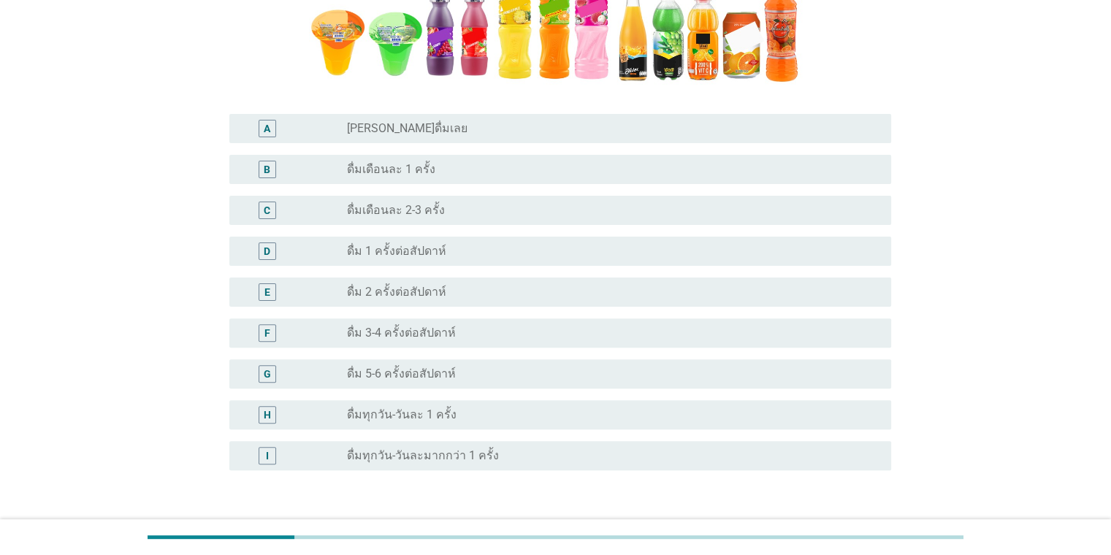
drag, startPoint x: 437, startPoint y: 131, endPoint x: 458, endPoint y: 137, distance: 21.3
click at [436, 132] on div "radio_button_unchecked [PERSON_NAME]ดื่มเลย" at bounding box center [607, 128] width 520 height 15
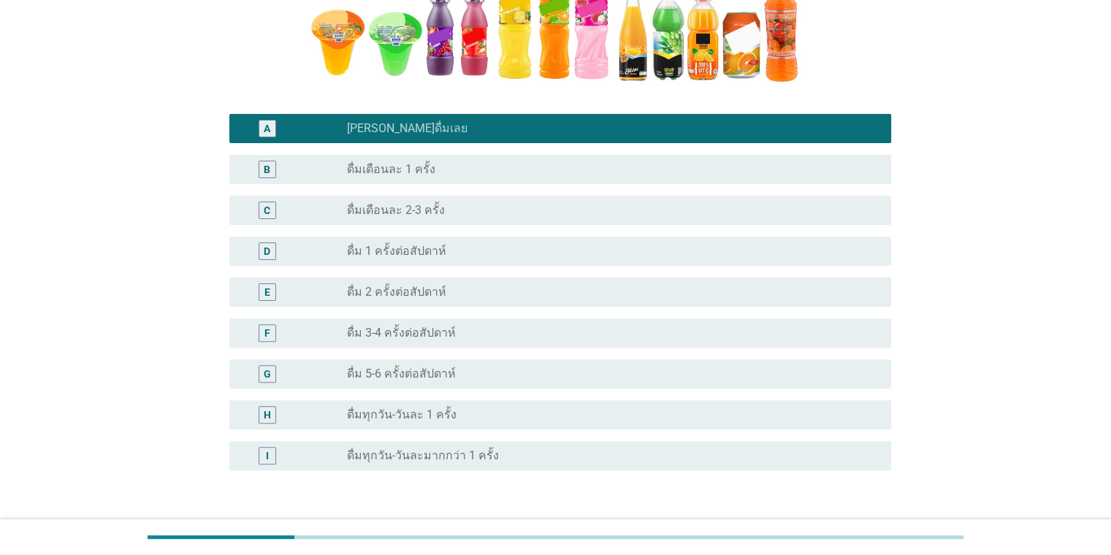
scroll to position [486, 0]
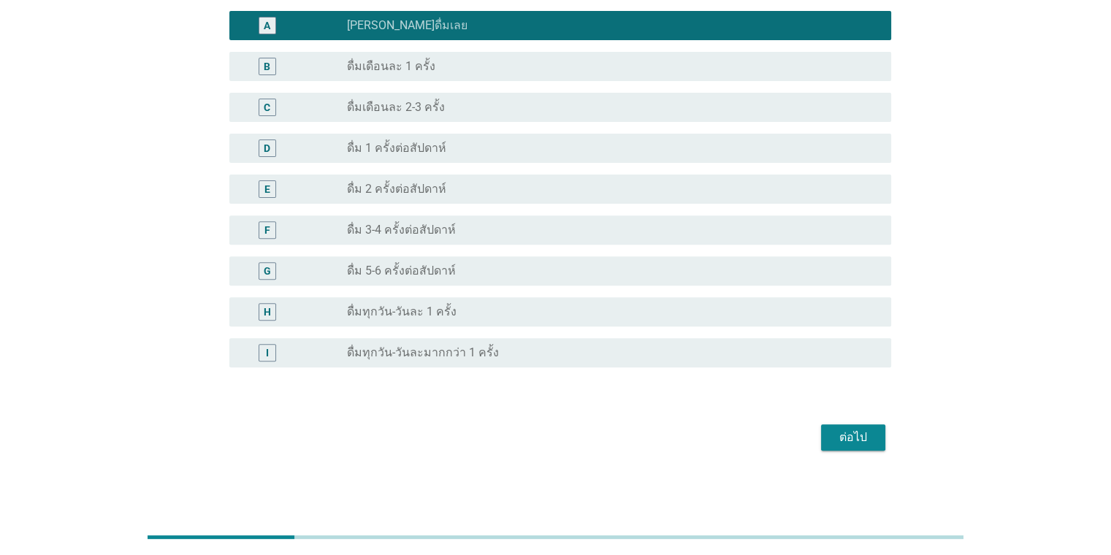
click at [719, 442] on div "ต่อไป" at bounding box center [853, 438] width 41 height 18
